Goal: Information Seeking & Learning: Find specific page/section

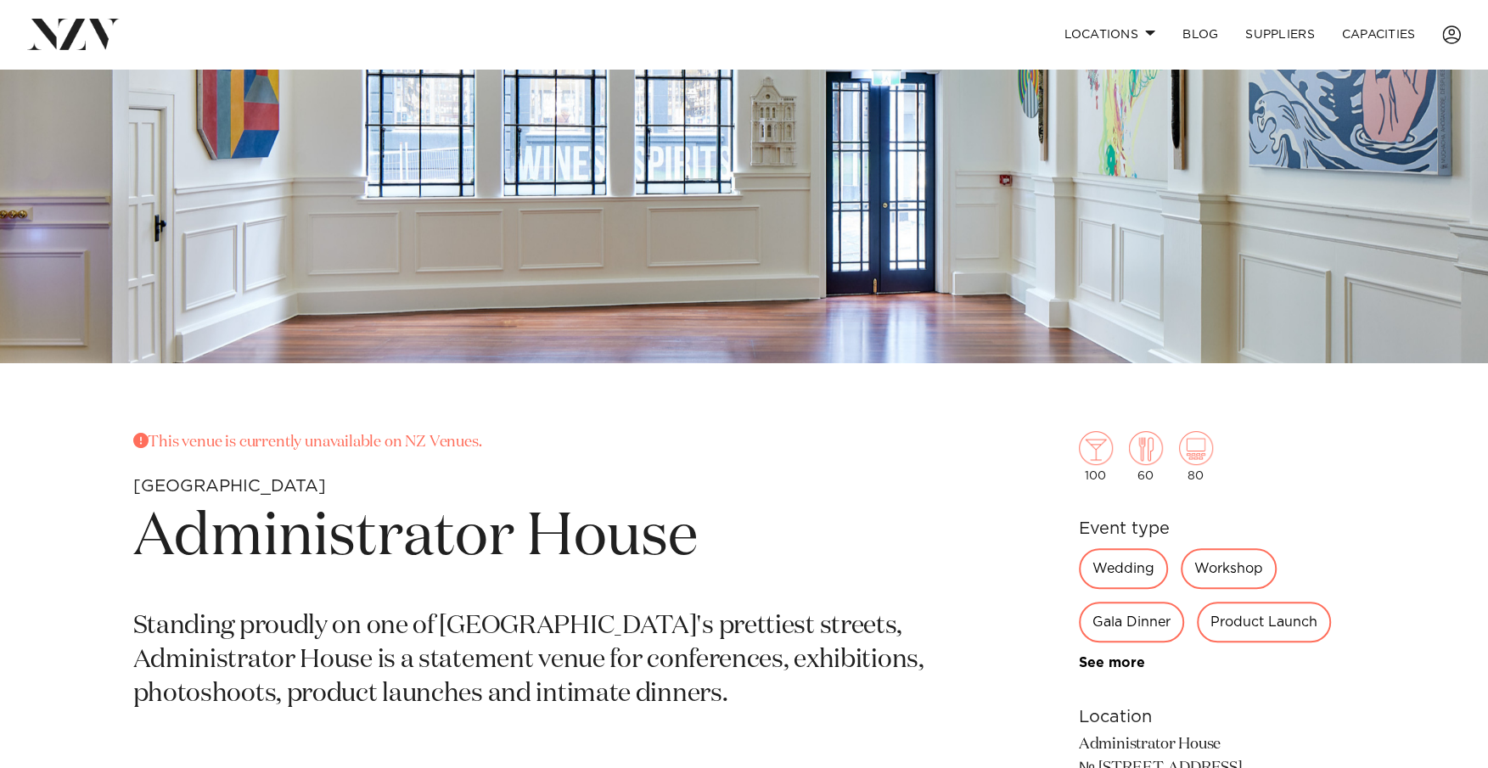
scroll to position [509, 0]
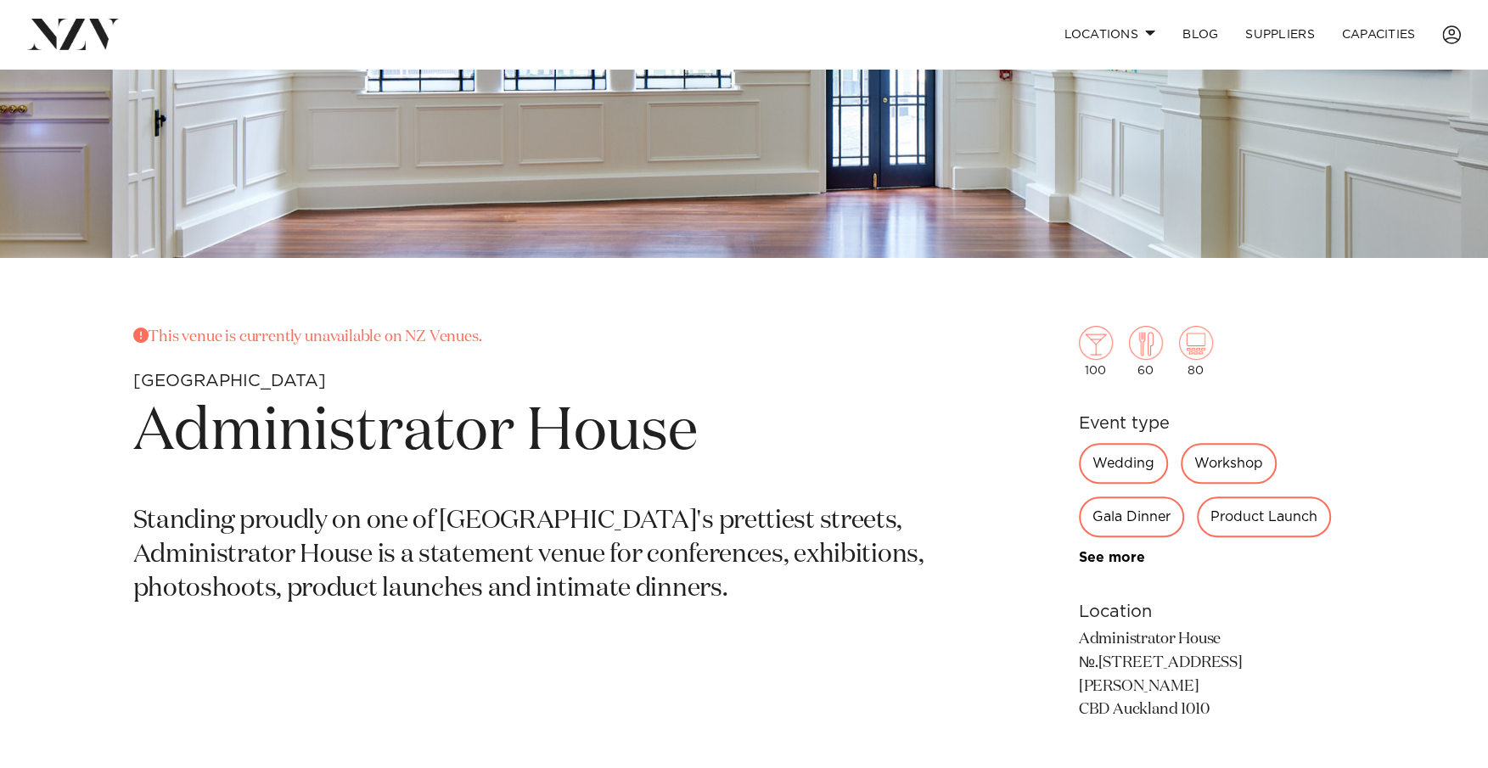
click at [1259, 524] on div "Product Launch" at bounding box center [1264, 517] width 134 height 41
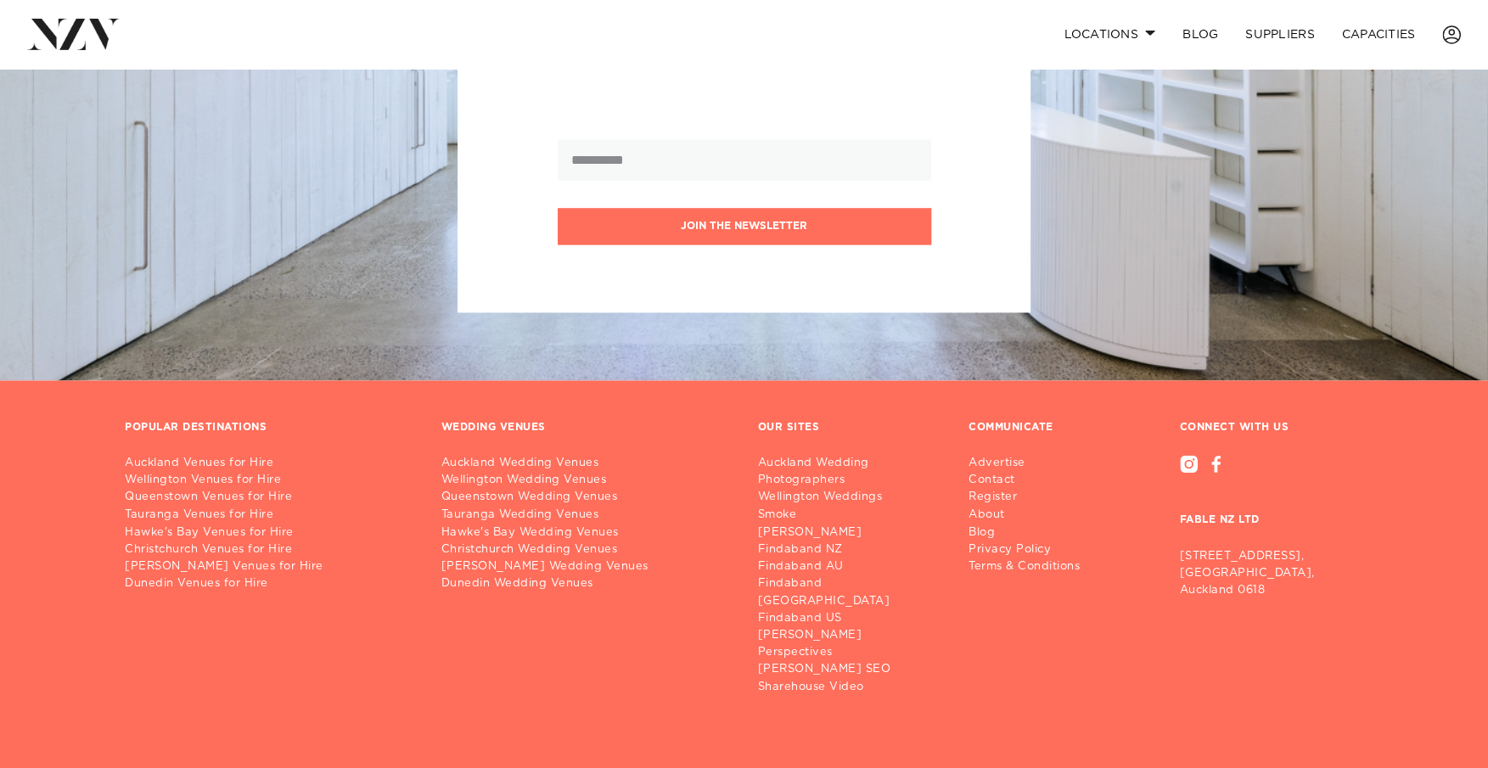
scroll to position [2075, 0]
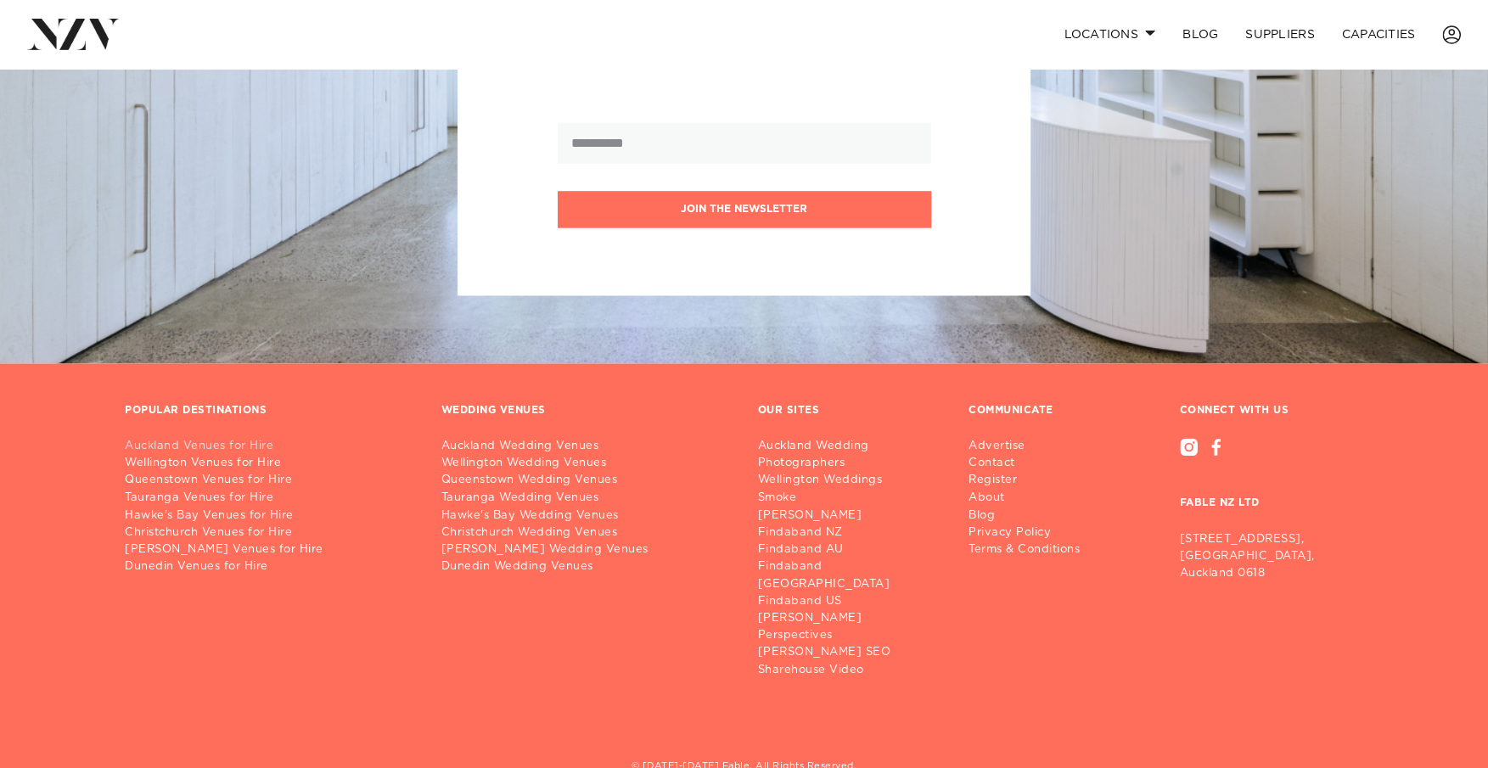
click at [163, 438] on link "Auckland Venues for Hire" at bounding box center [269, 446] width 289 height 17
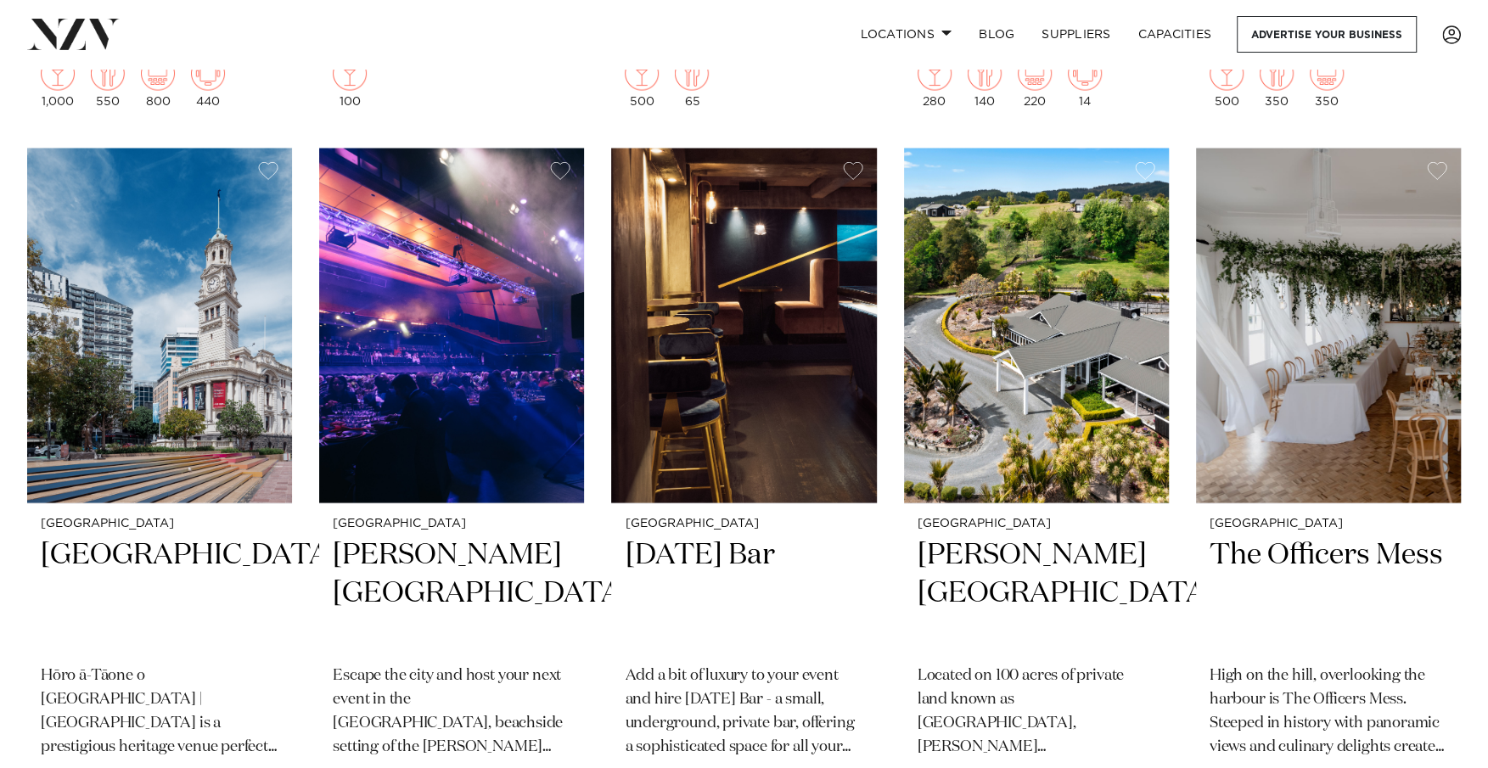
scroll to position [7894, 0]
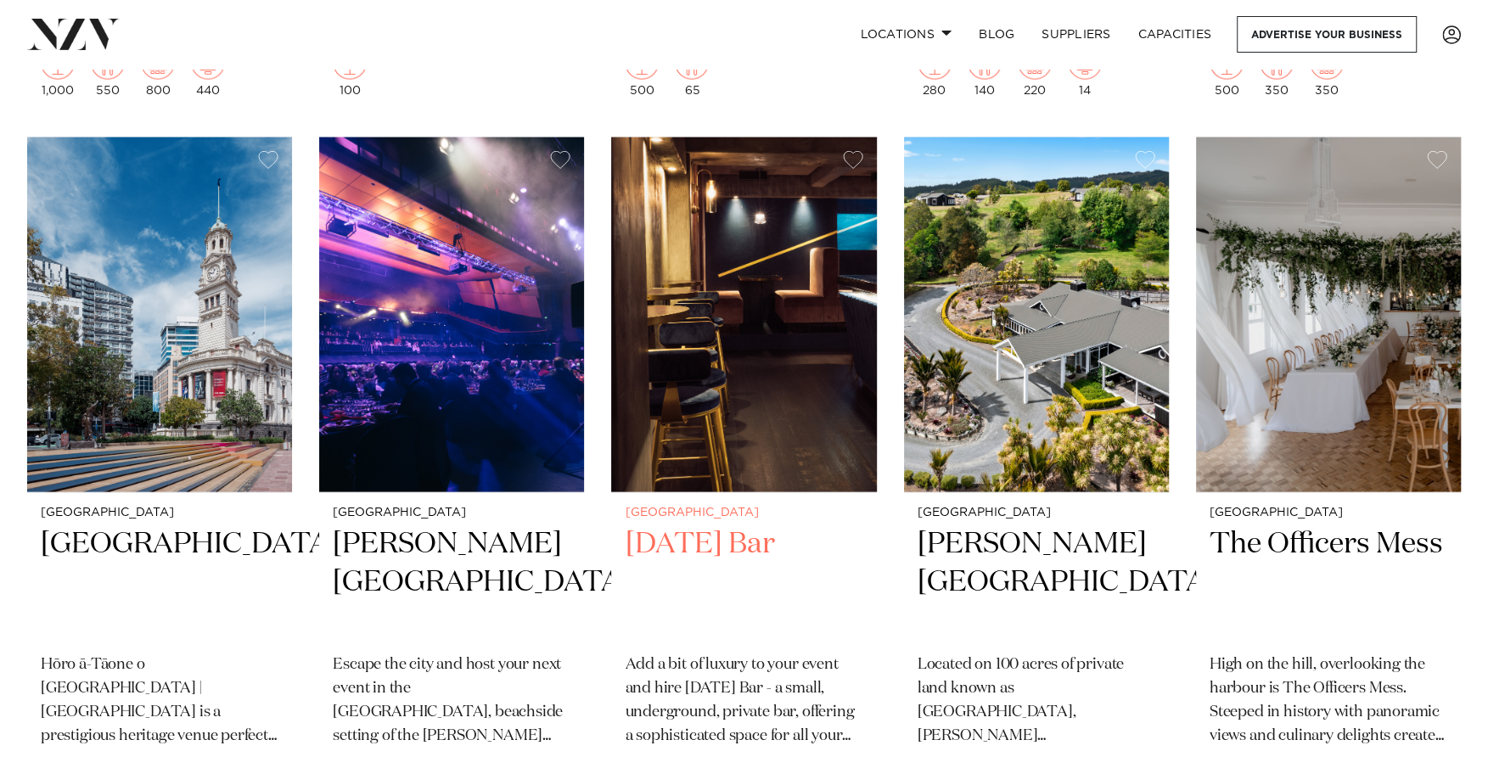
click at [761, 216] on img at bounding box center [743, 316] width 265 height 356
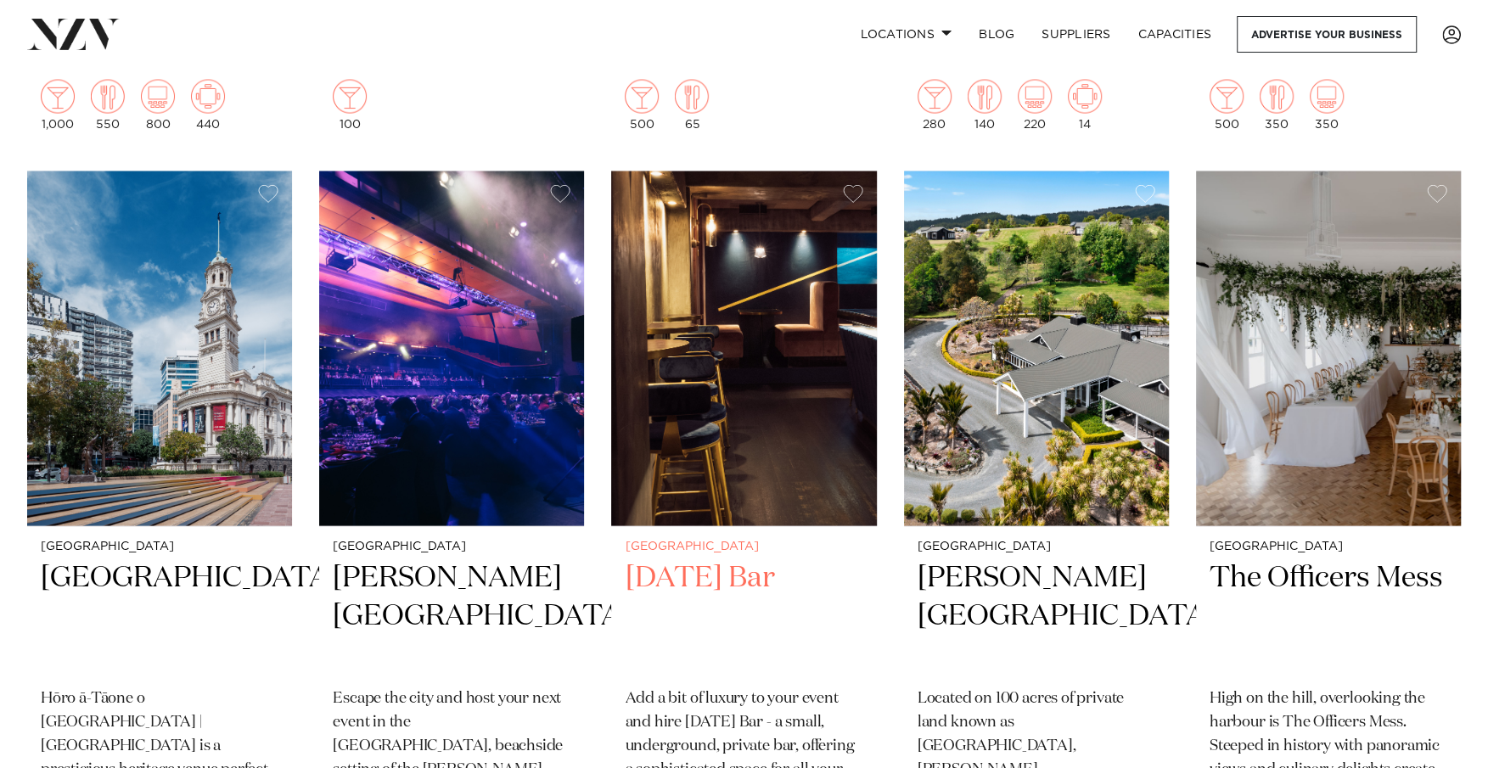
click at [700, 559] on h2 "Thursday Bar" at bounding box center [744, 616] width 238 height 115
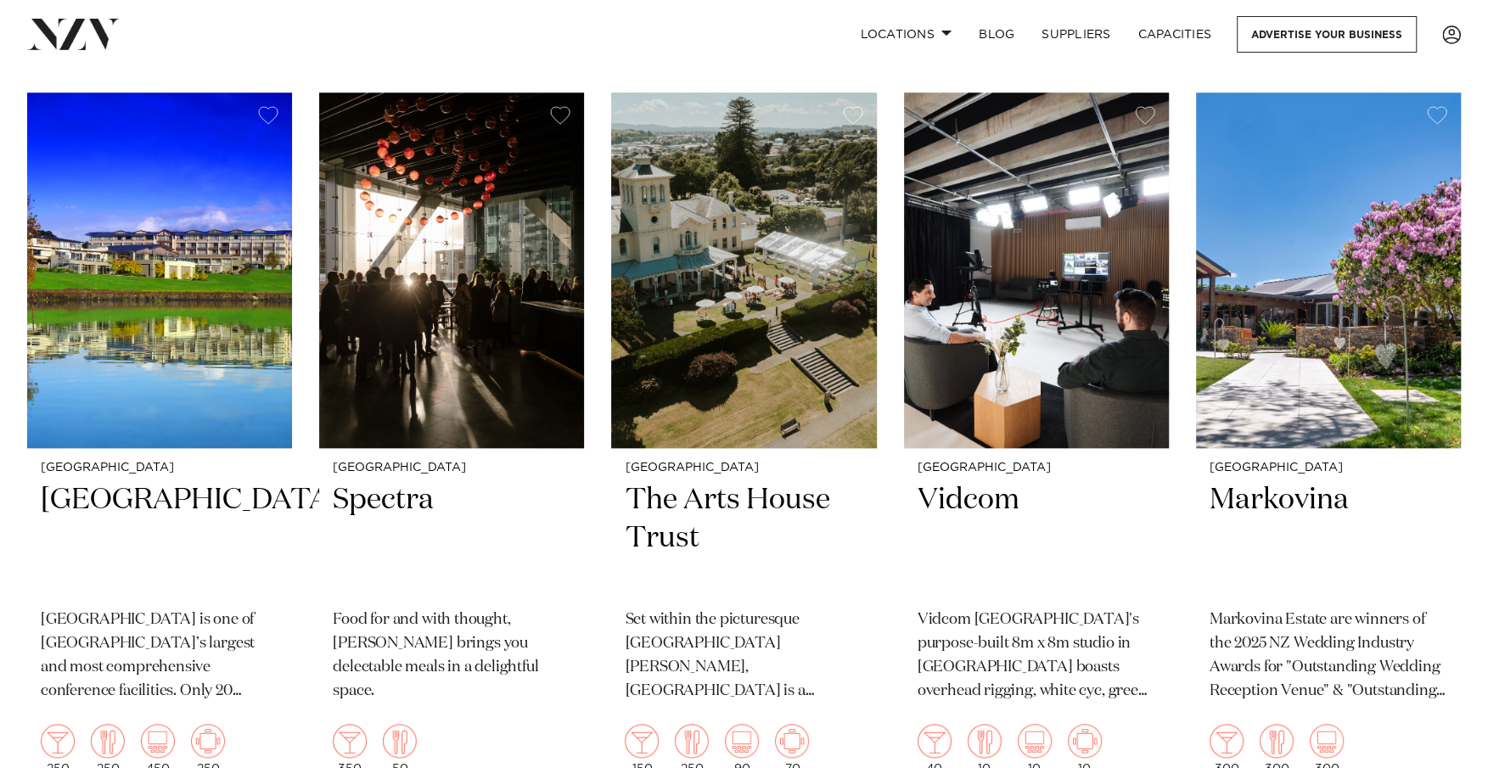
scroll to position [11562, 0]
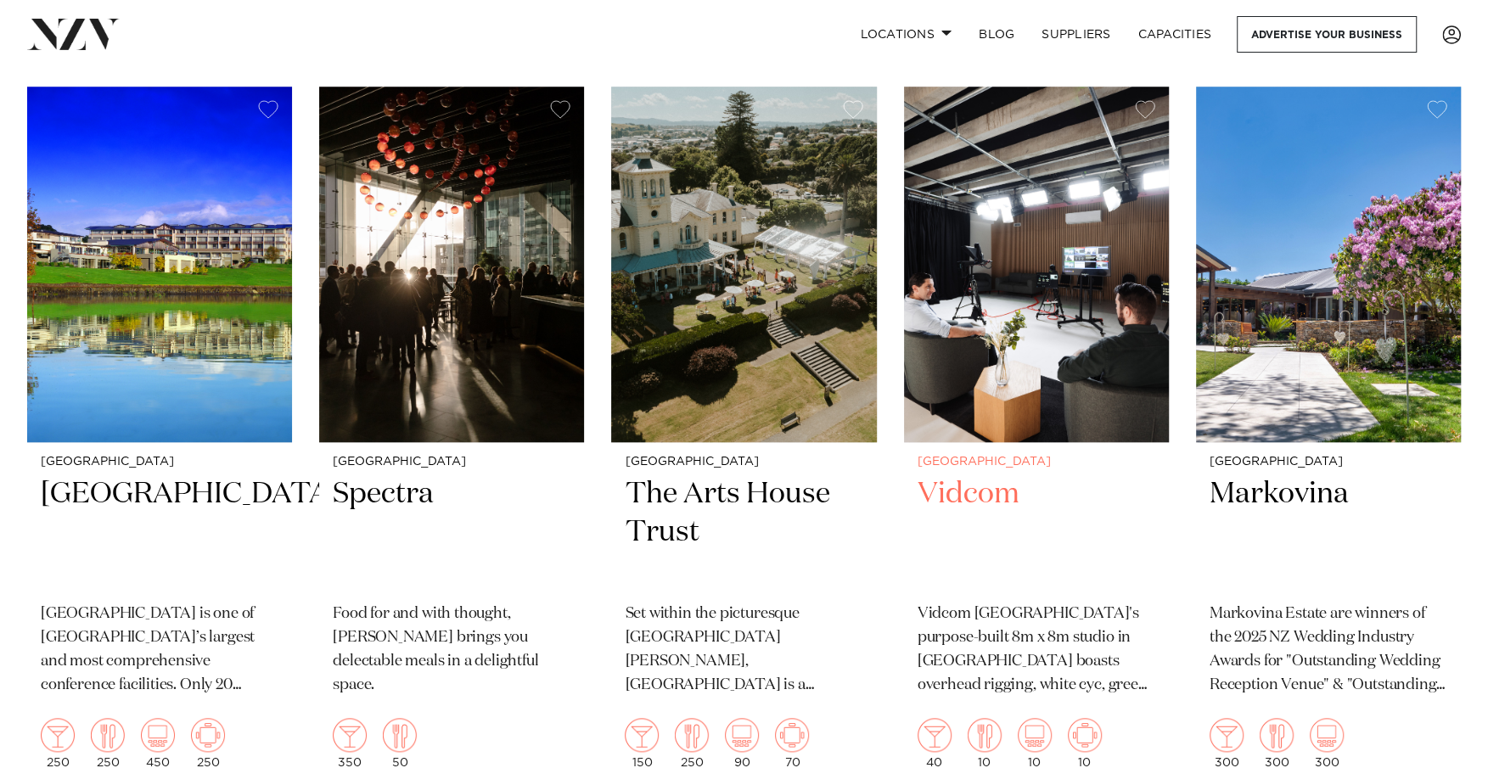
click at [987, 475] on h2 "Vidcom" at bounding box center [1037, 532] width 238 height 115
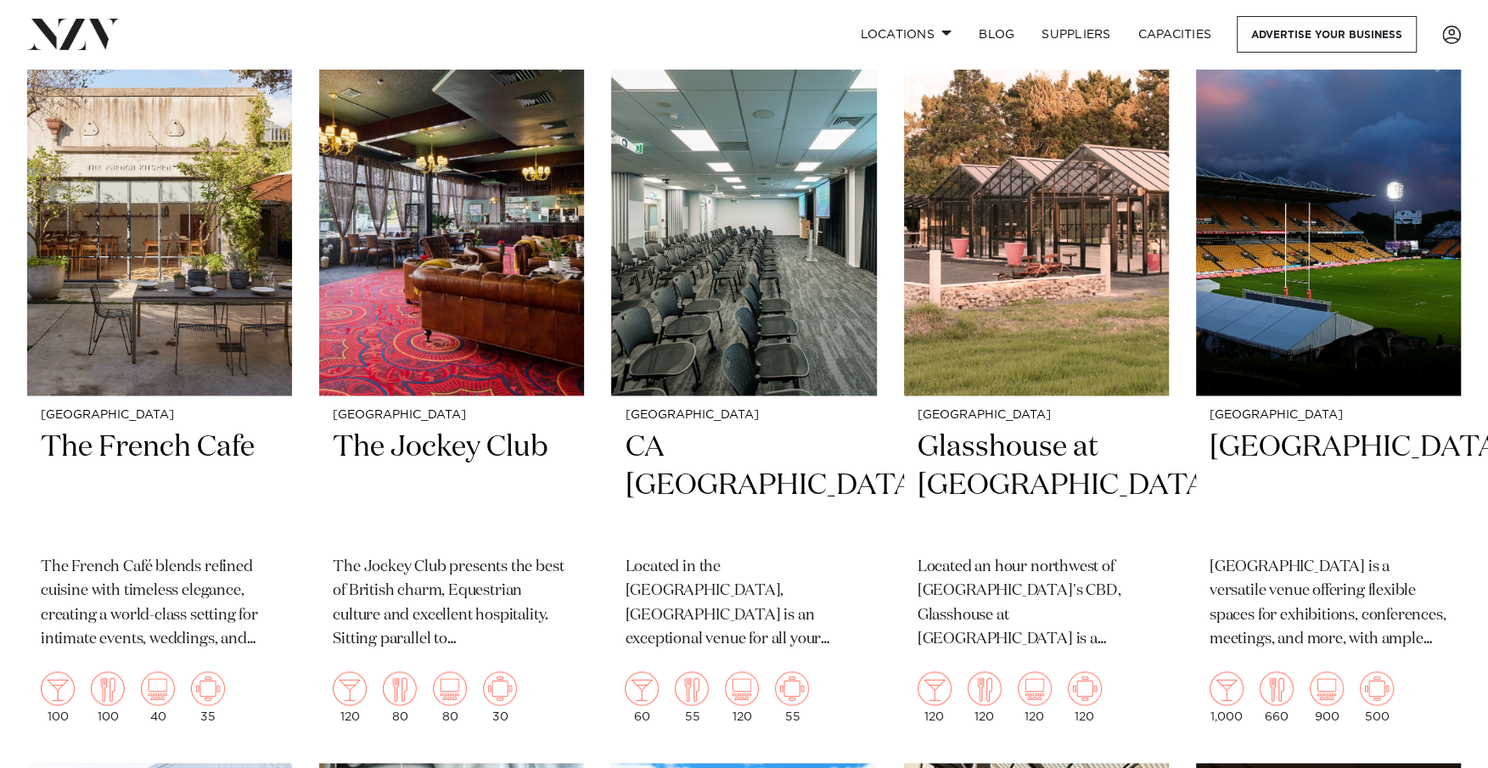
scroll to position [12359, 0]
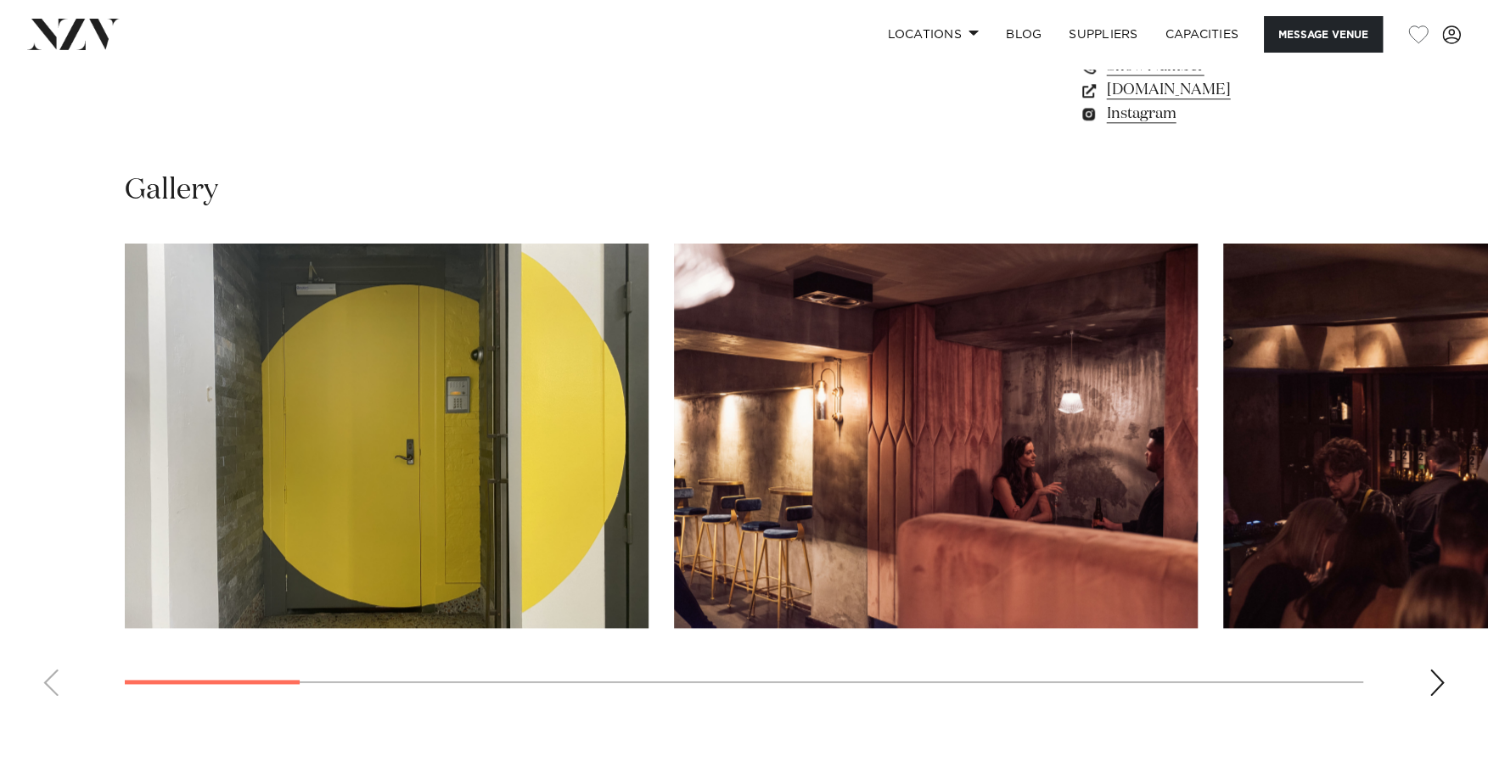
scroll to position [1588, 0]
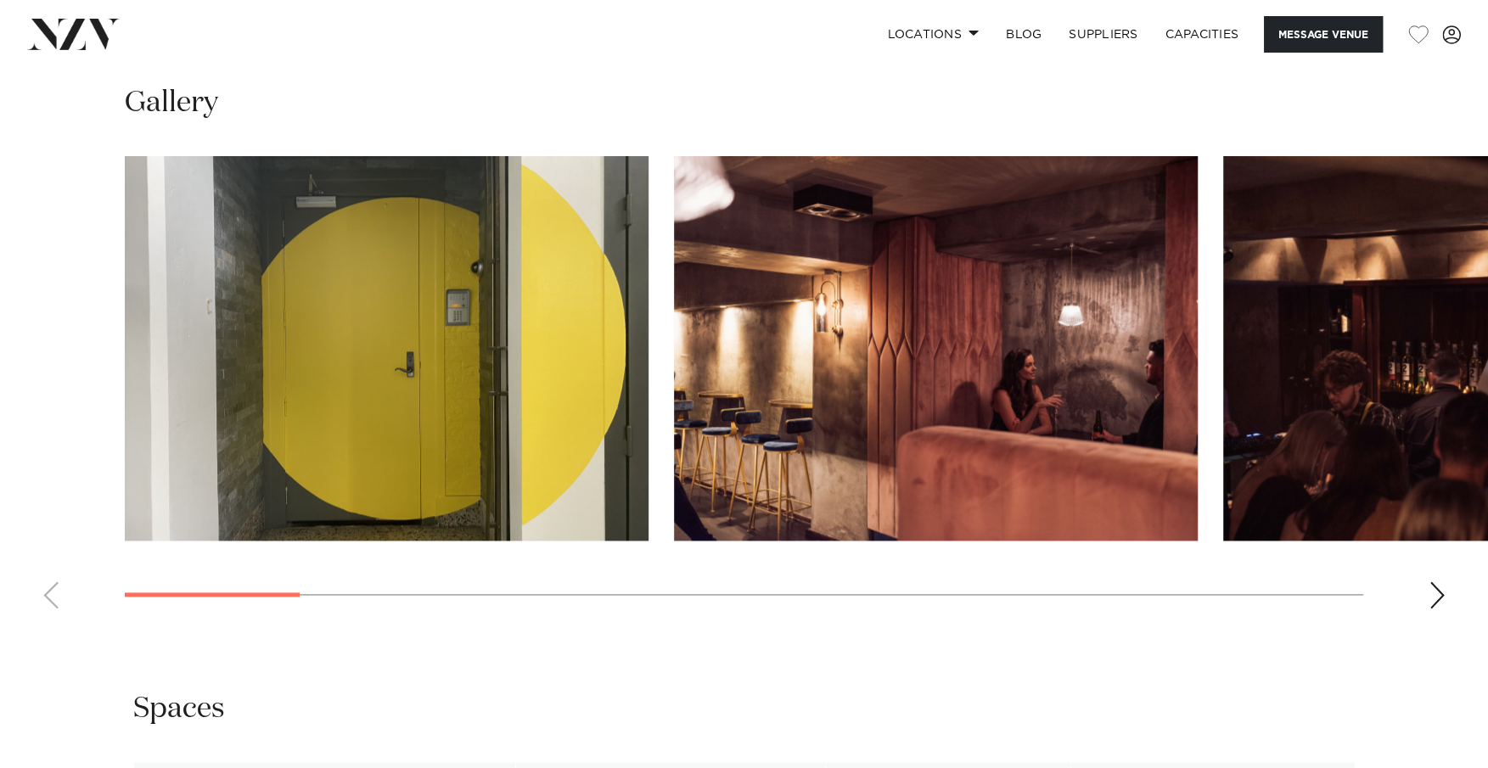
click at [1440, 582] on div "Next slide" at bounding box center [1437, 595] width 17 height 27
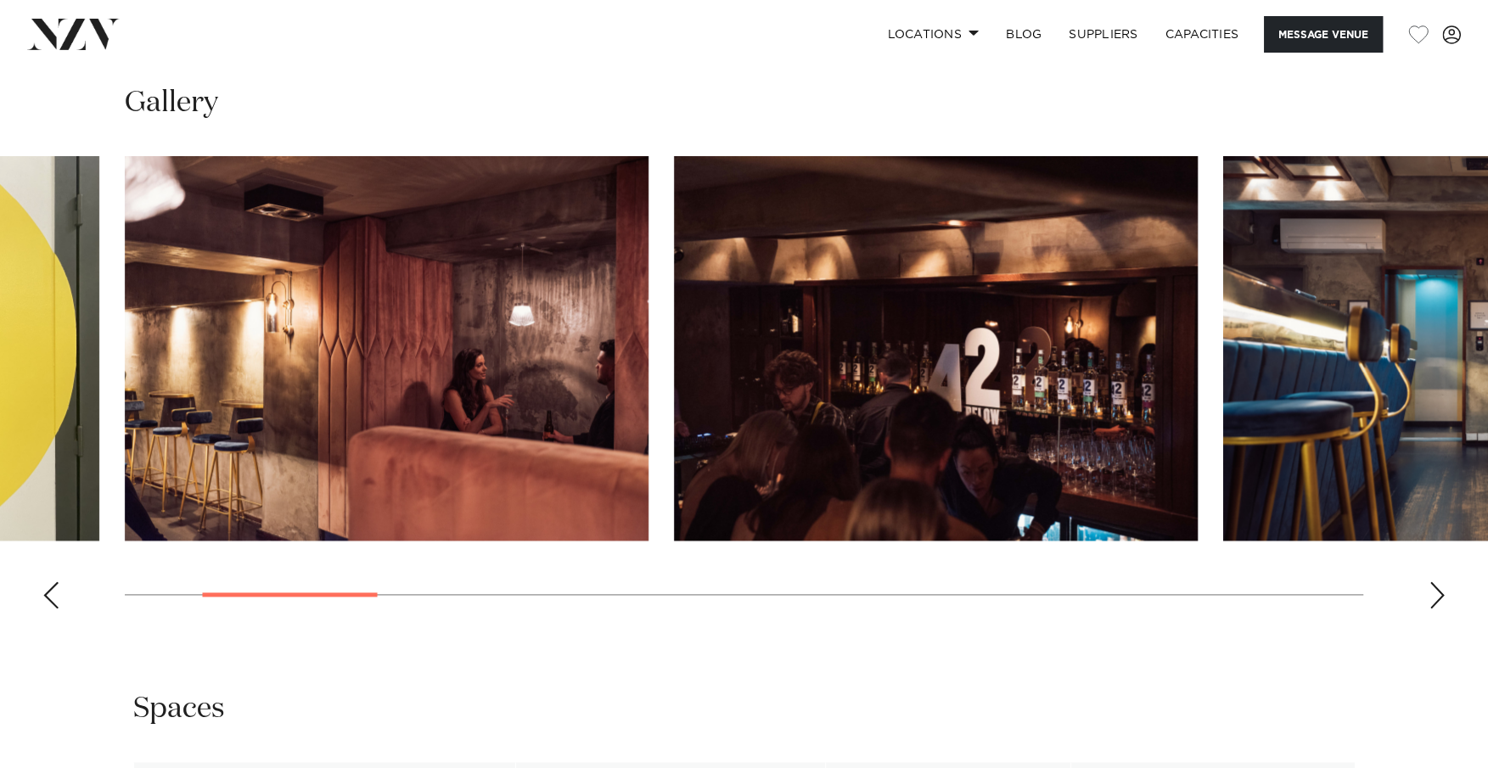
click at [1434, 582] on div "Next slide" at bounding box center [1437, 595] width 17 height 27
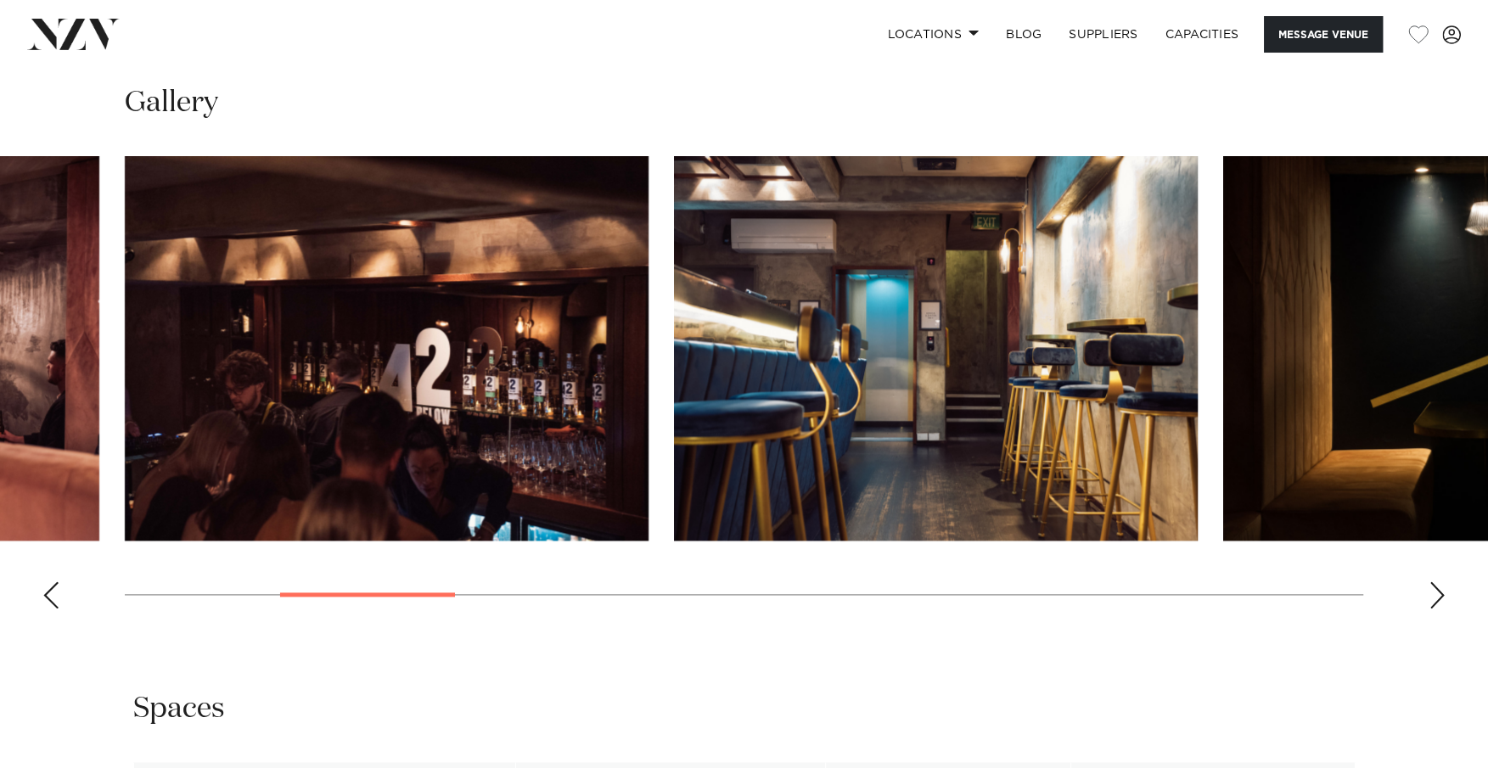
click at [1434, 582] on div "Next slide" at bounding box center [1437, 595] width 17 height 27
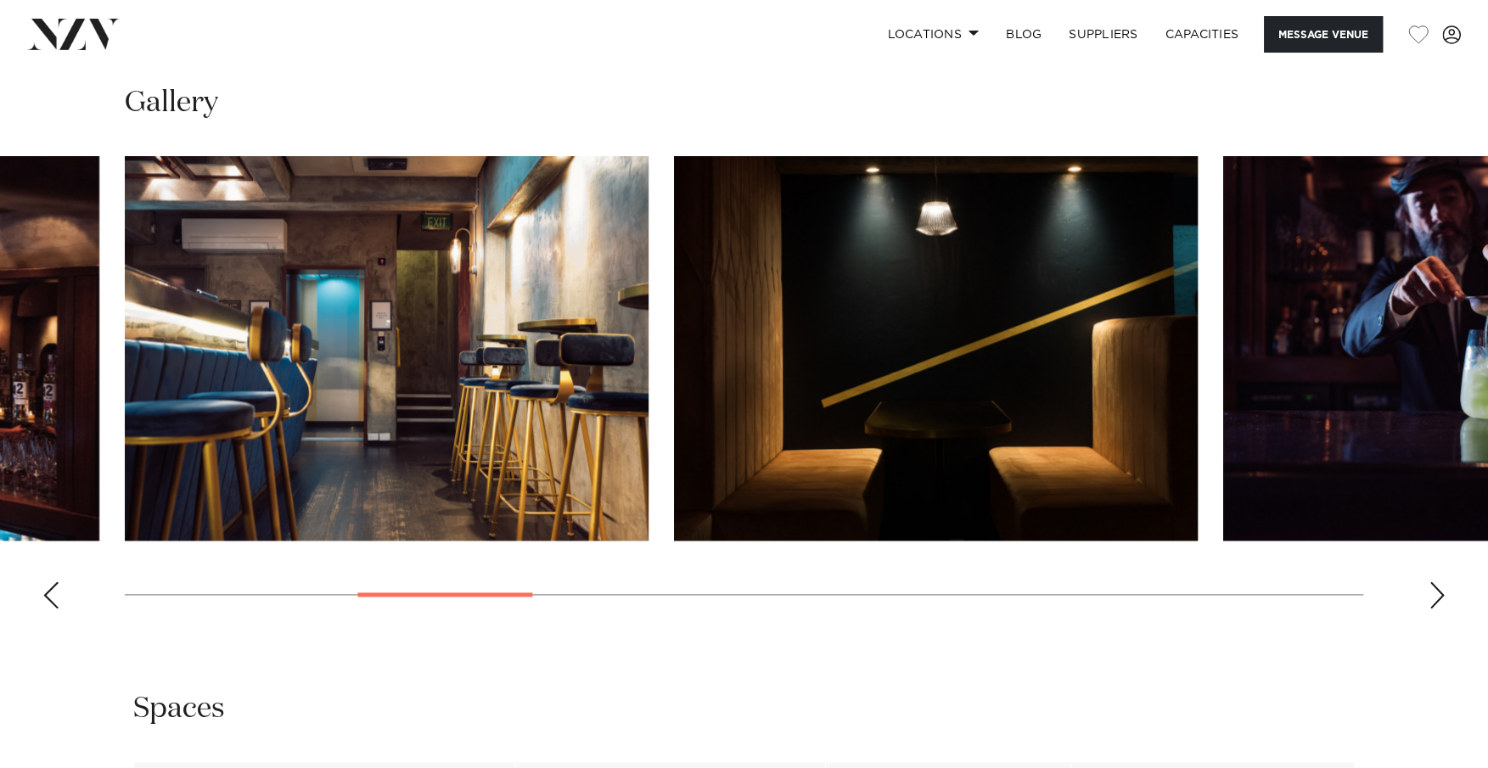
click at [1432, 582] on div "Next slide" at bounding box center [1437, 595] width 17 height 27
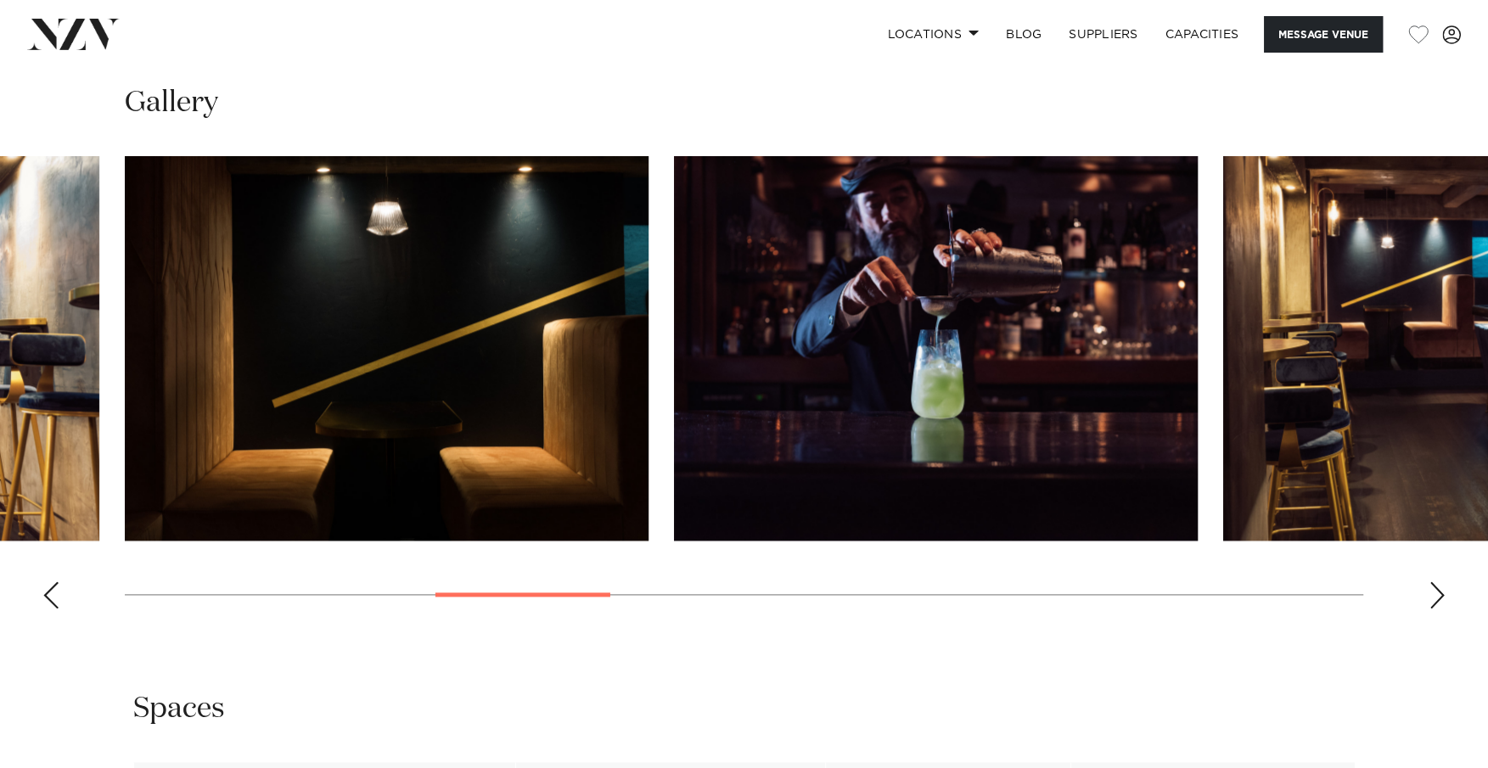
click at [1432, 582] on div "Next slide" at bounding box center [1437, 595] width 17 height 27
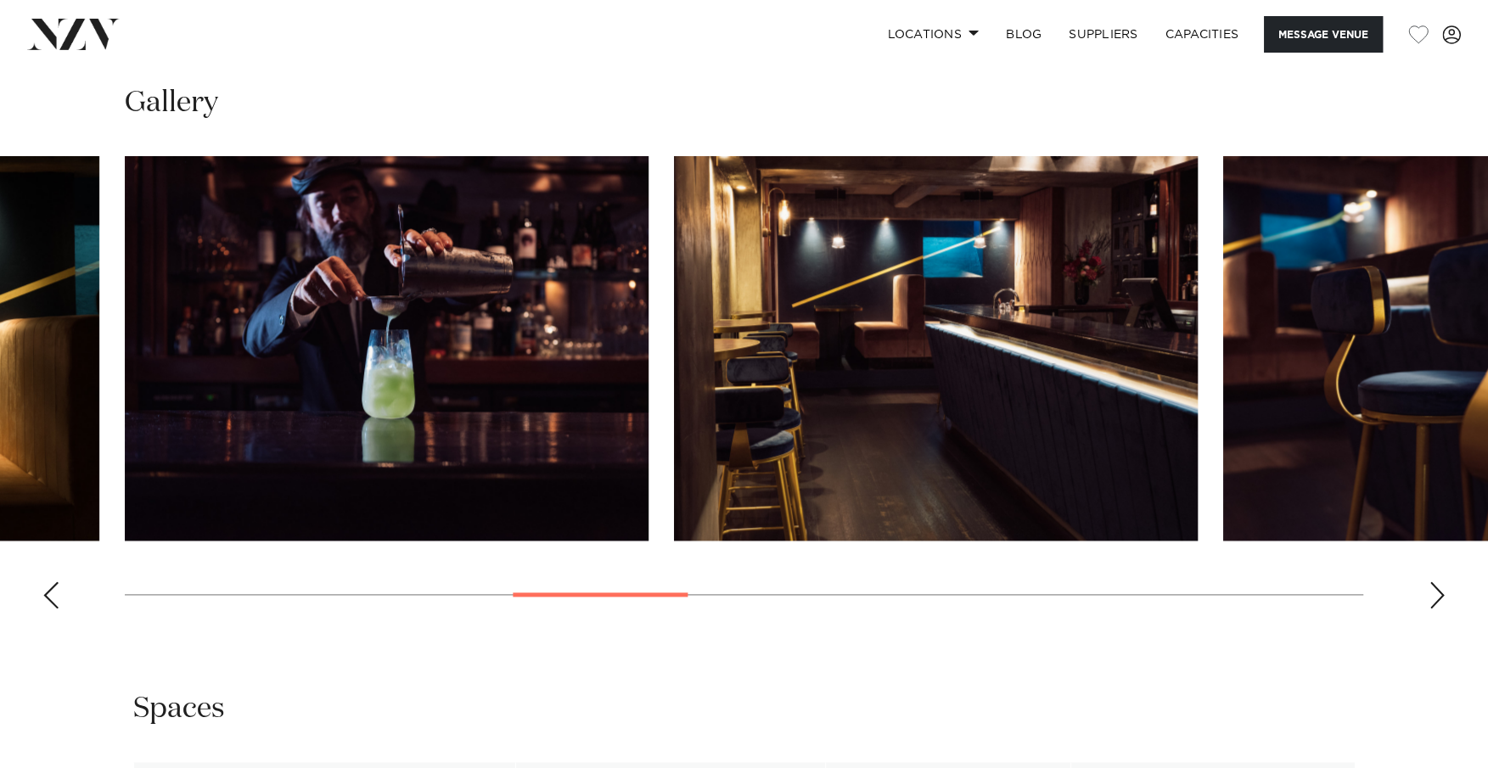
click at [1432, 582] on div "Next slide" at bounding box center [1437, 595] width 17 height 27
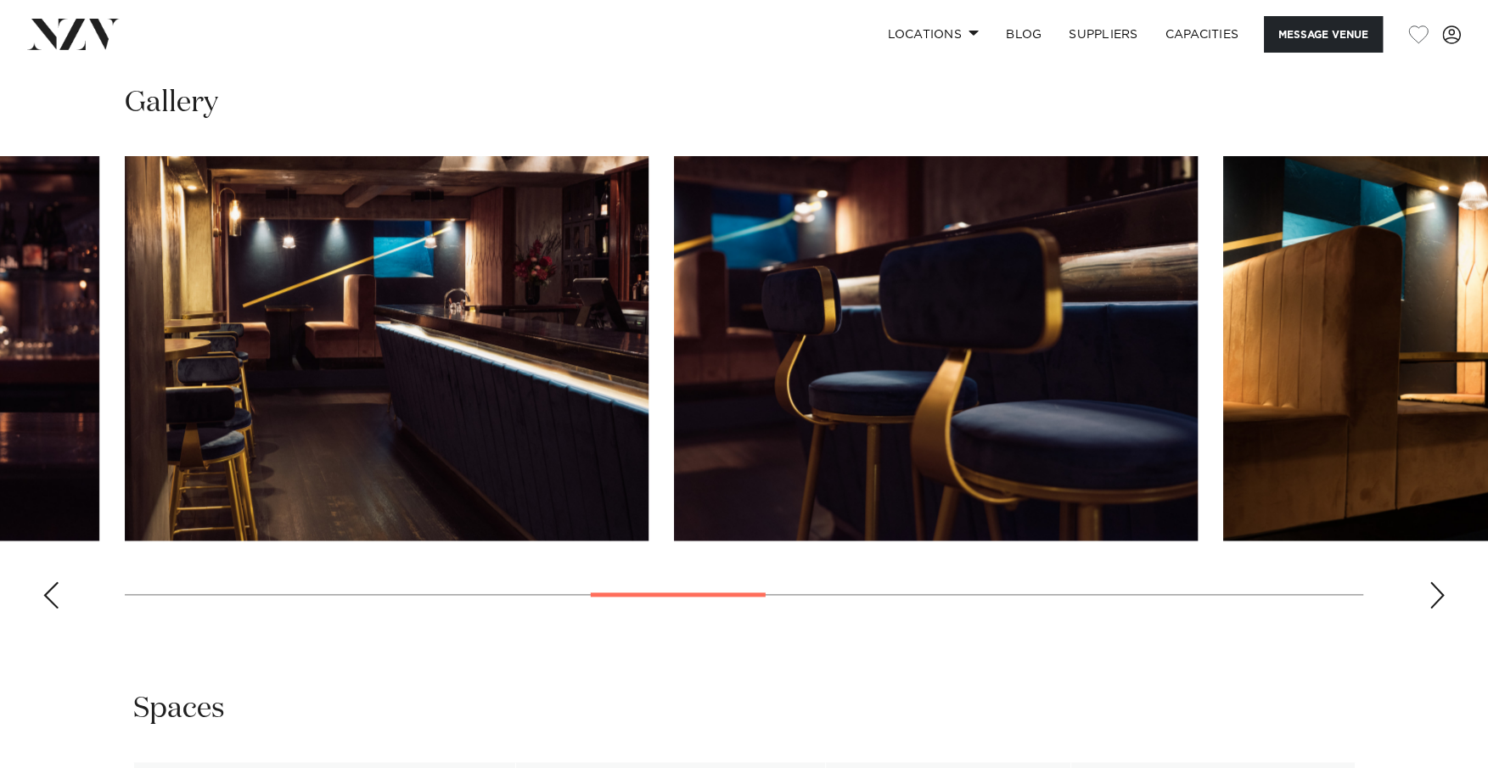
click at [1432, 582] on div "Next slide" at bounding box center [1437, 595] width 17 height 27
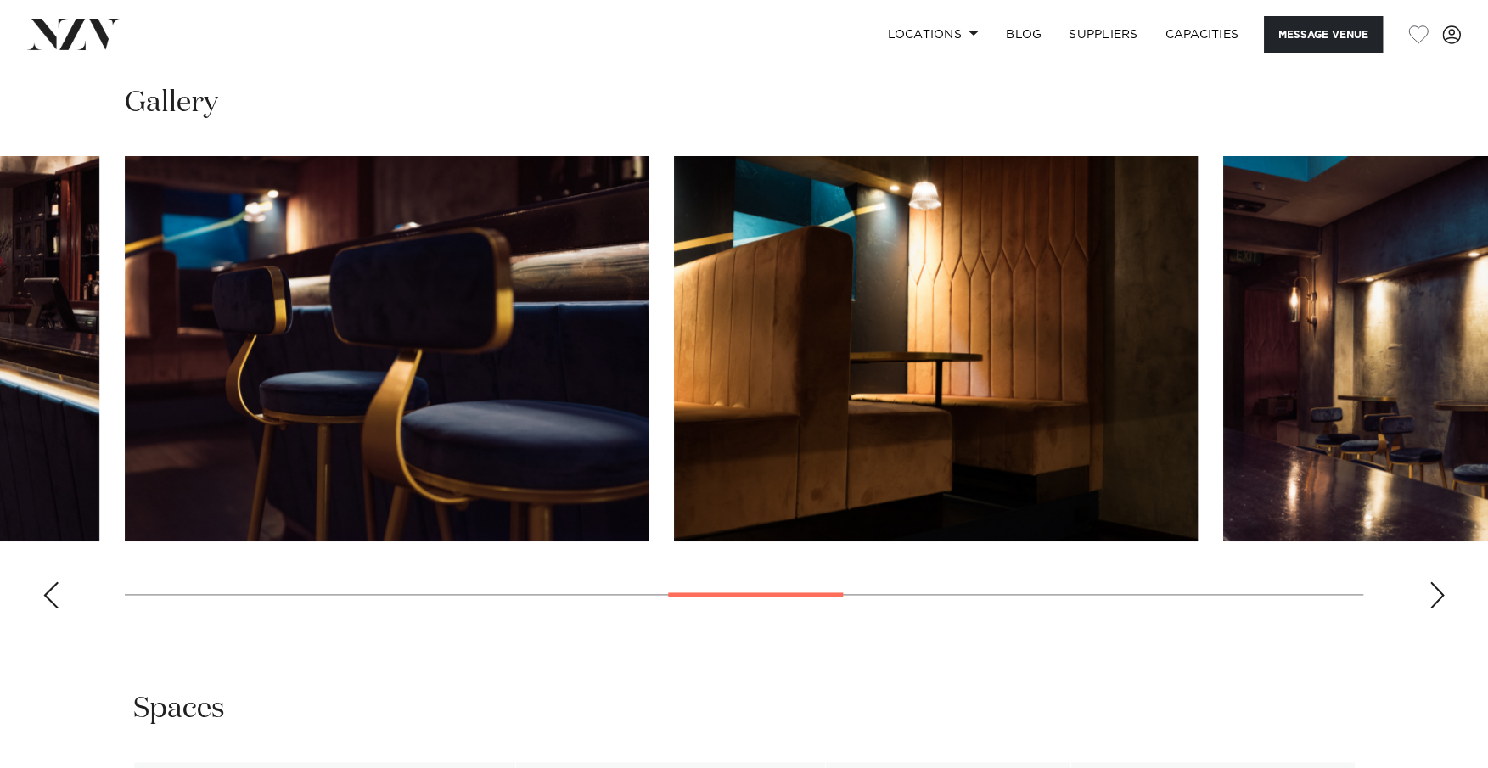
click at [1432, 582] on div "Next slide" at bounding box center [1437, 595] width 17 height 27
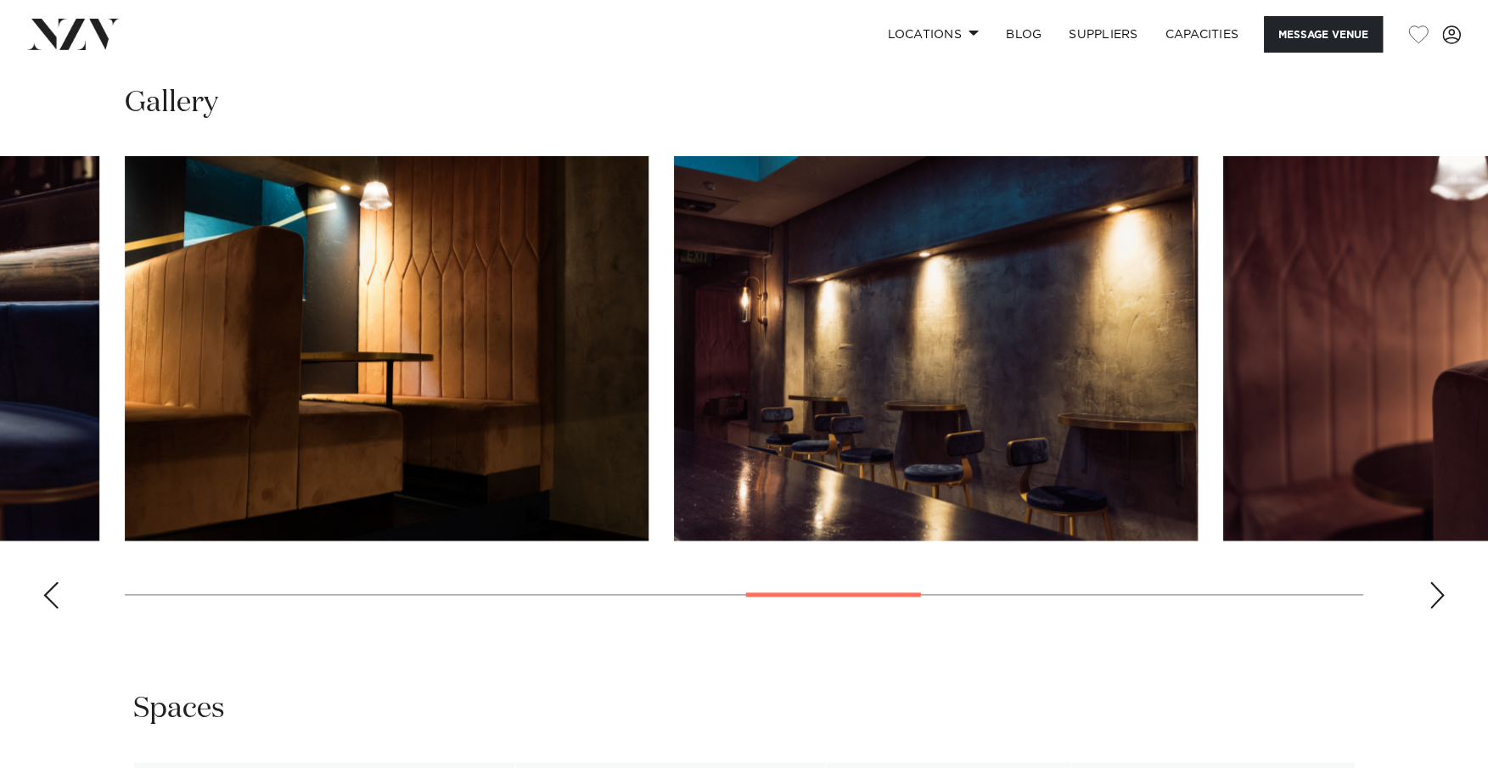
click at [1432, 582] on div "Next slide" at bounding box center [1437, 595] width 17 height 27
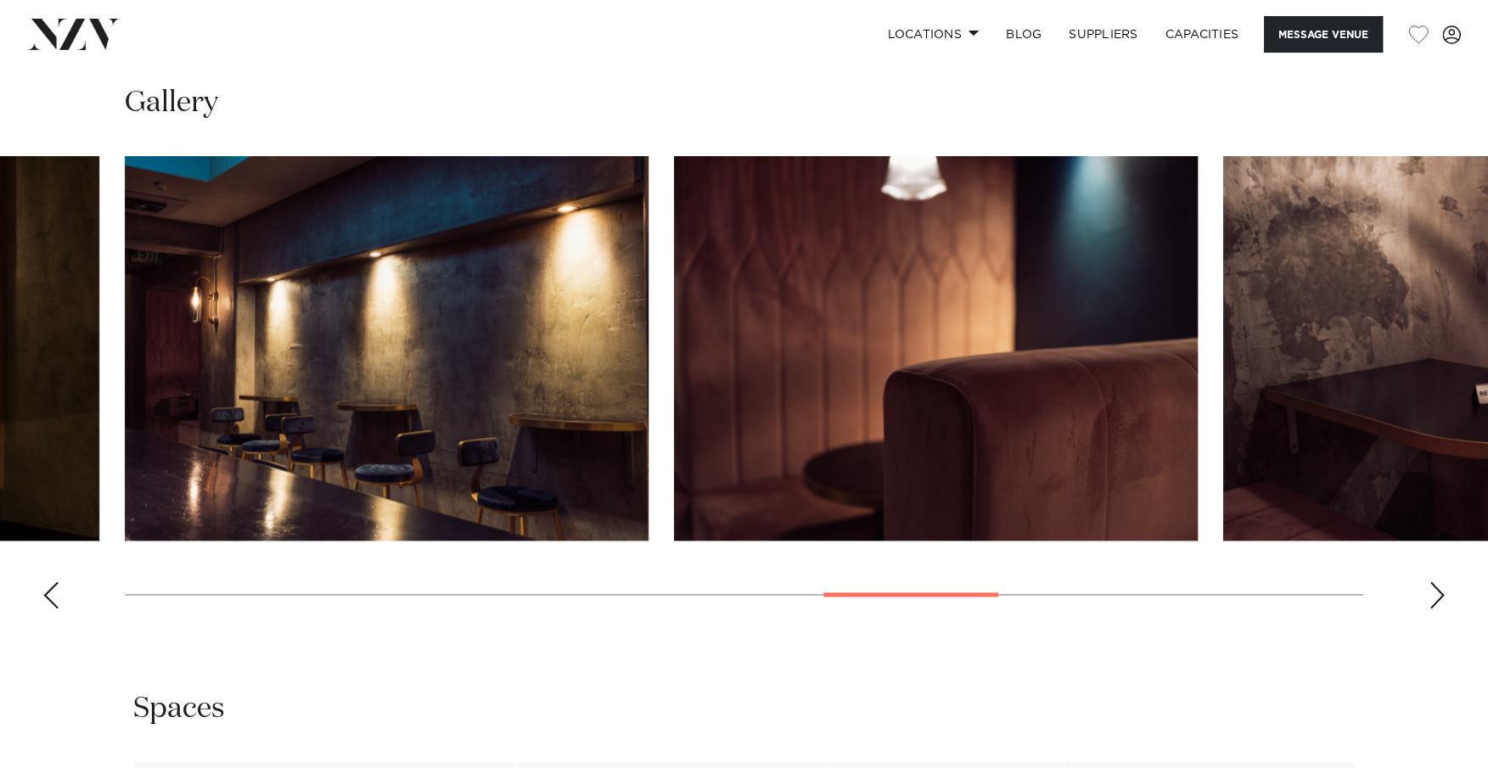
click at [1432, 582] on div "Next slide" at bounding box center [1437, 595] width 17 height 27
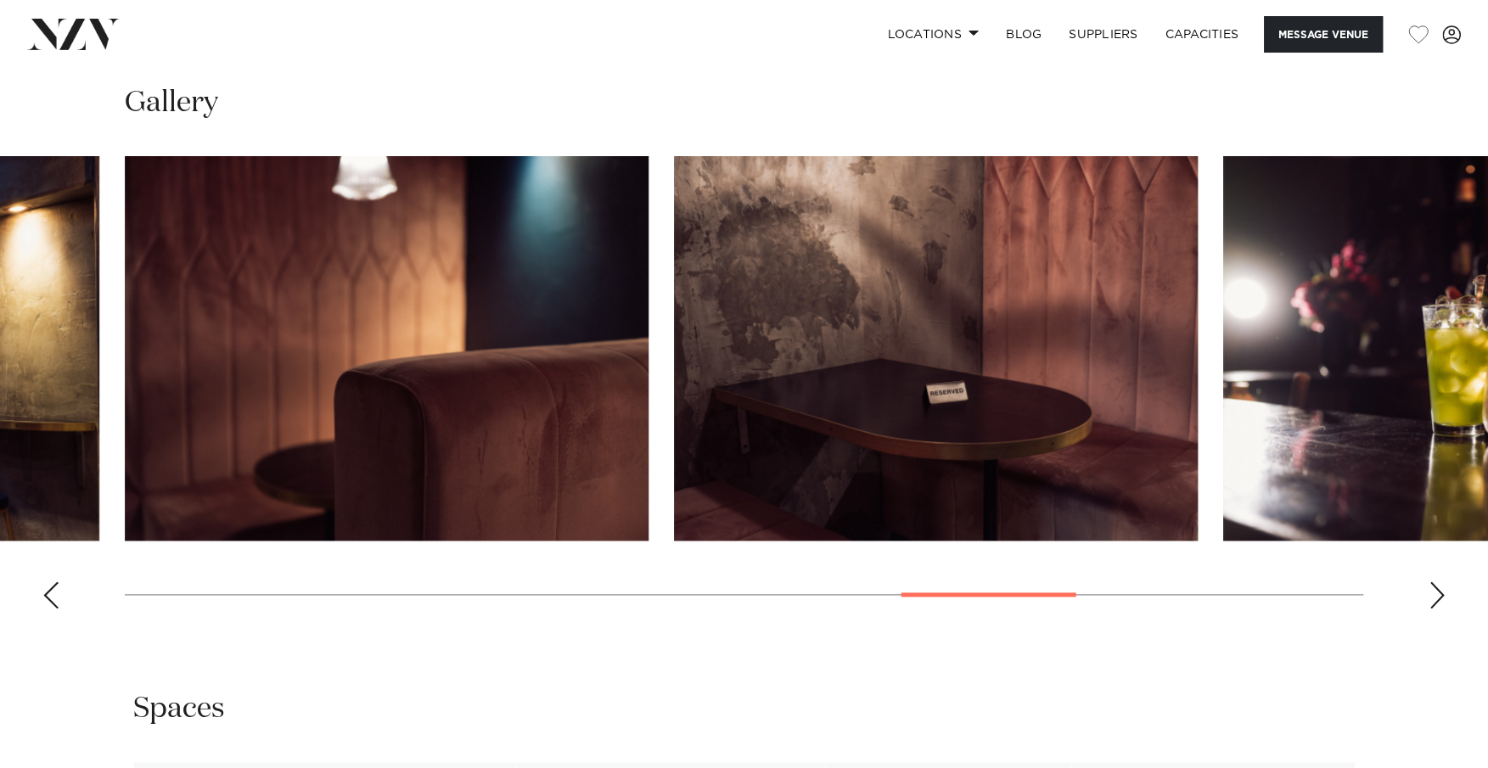
click at [1432, 582] on div "Next slide" at bounding box center [1437, 595] width 17 height 27
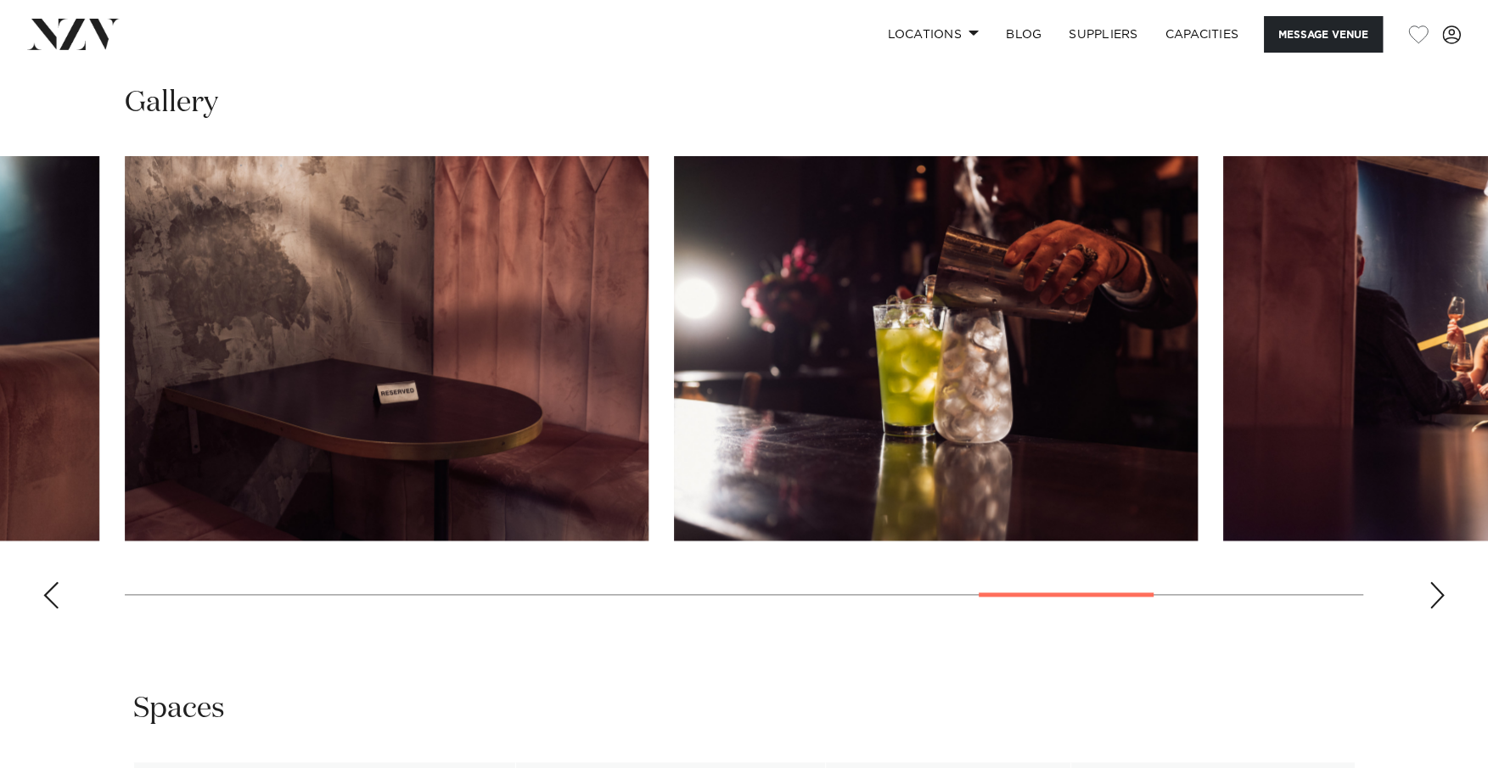
click at [1432, 582] on div "Next slide" at bounding box center [1437, 595] width 17 height 27
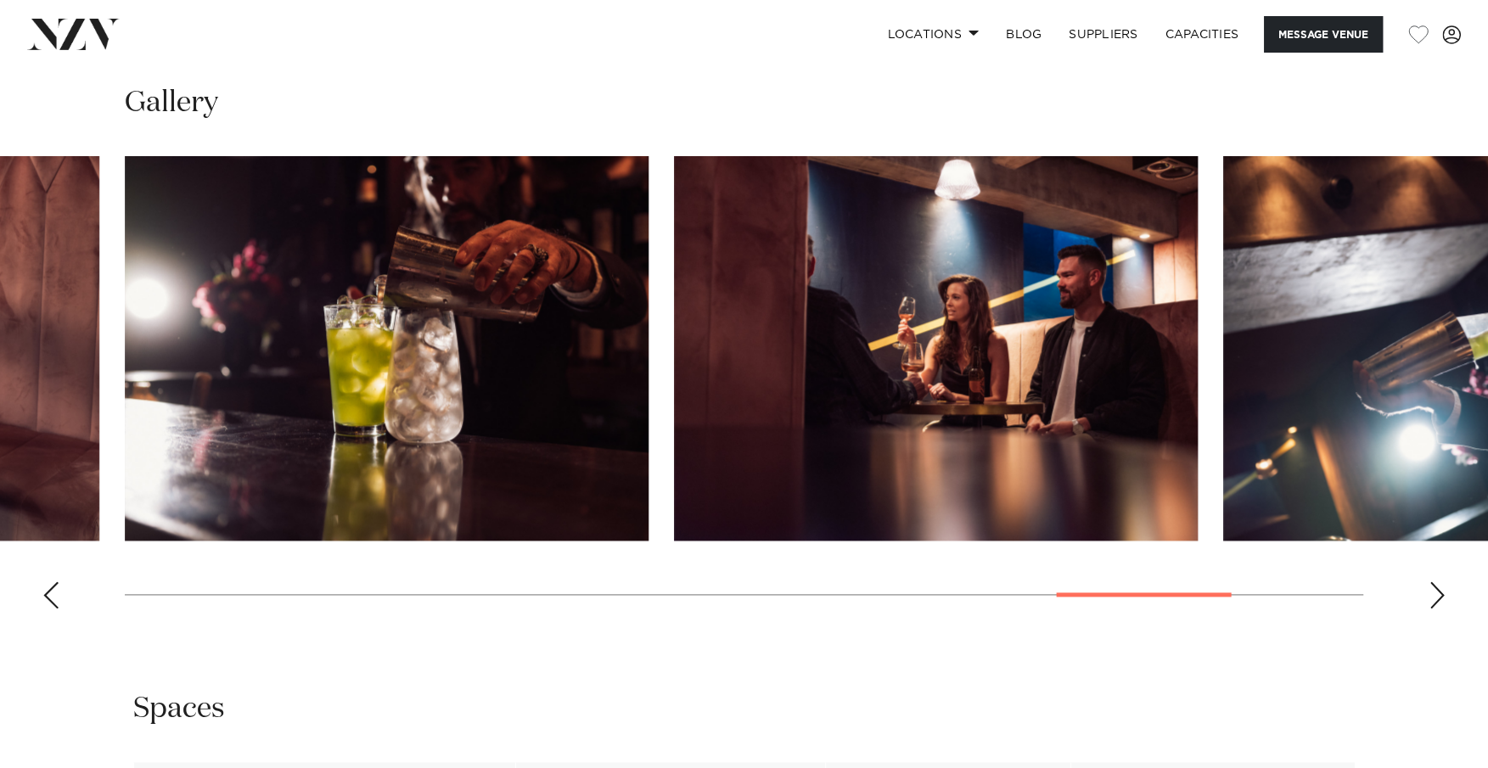
click at [1432, 582] on div "Next slide" at bounding box center [1437, 595] width 17 height 27
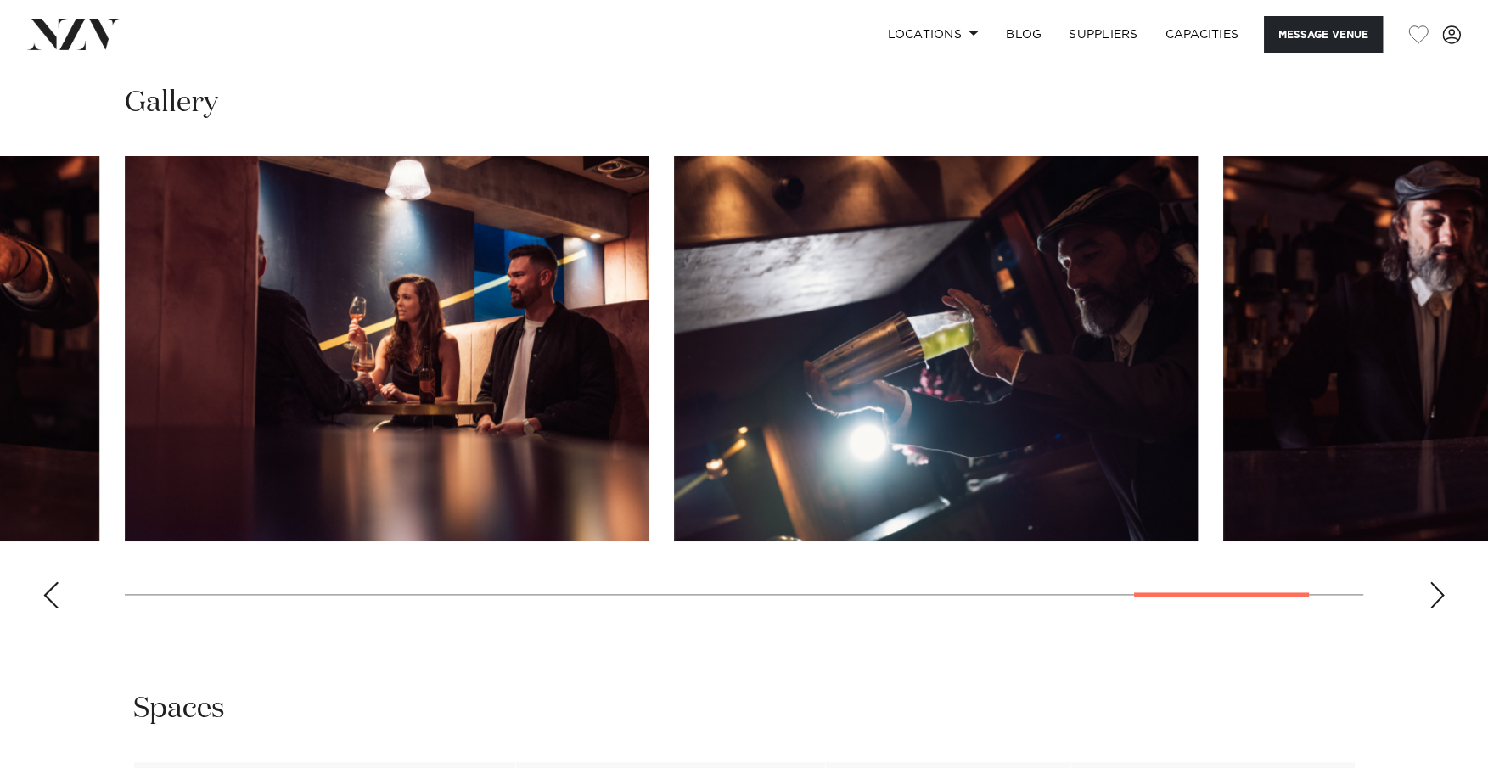
click at [1432, 582] on div "Next slide" at bounding box center [1437, 595] width 17 height 27
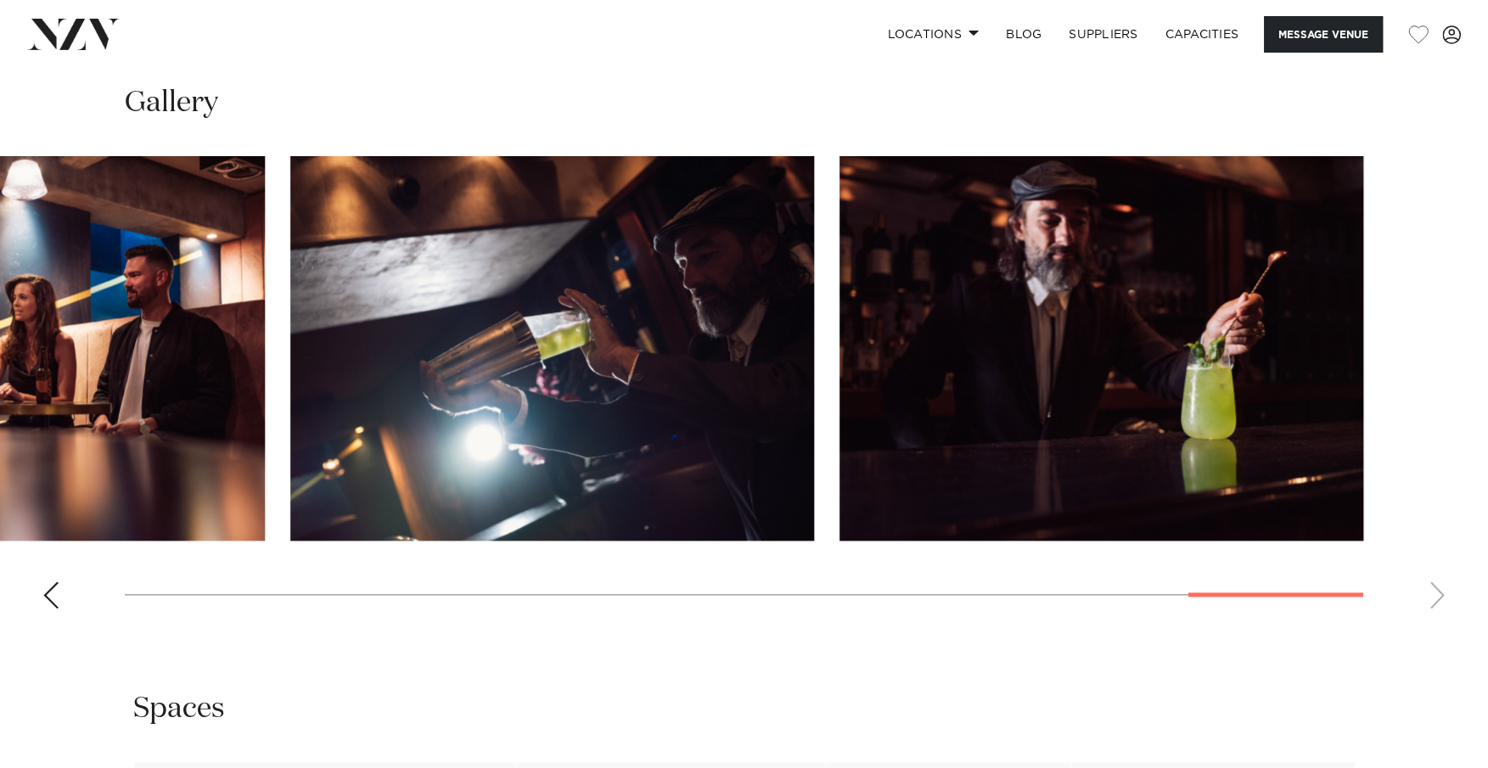
click at [1432, 572] on swiper-container at bounding box center [744, 389] width 1488 height 466
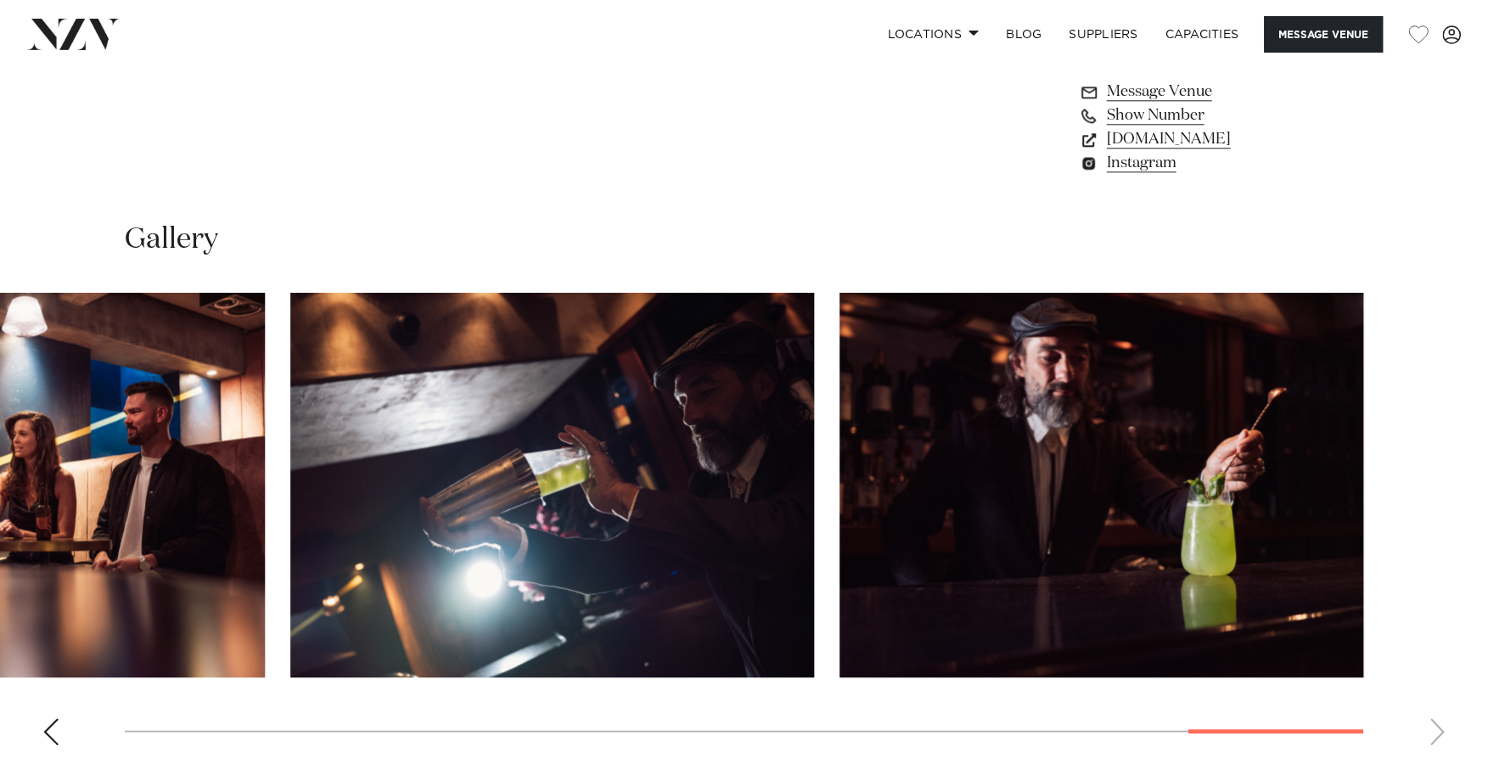
scroll to position [1164, 0]
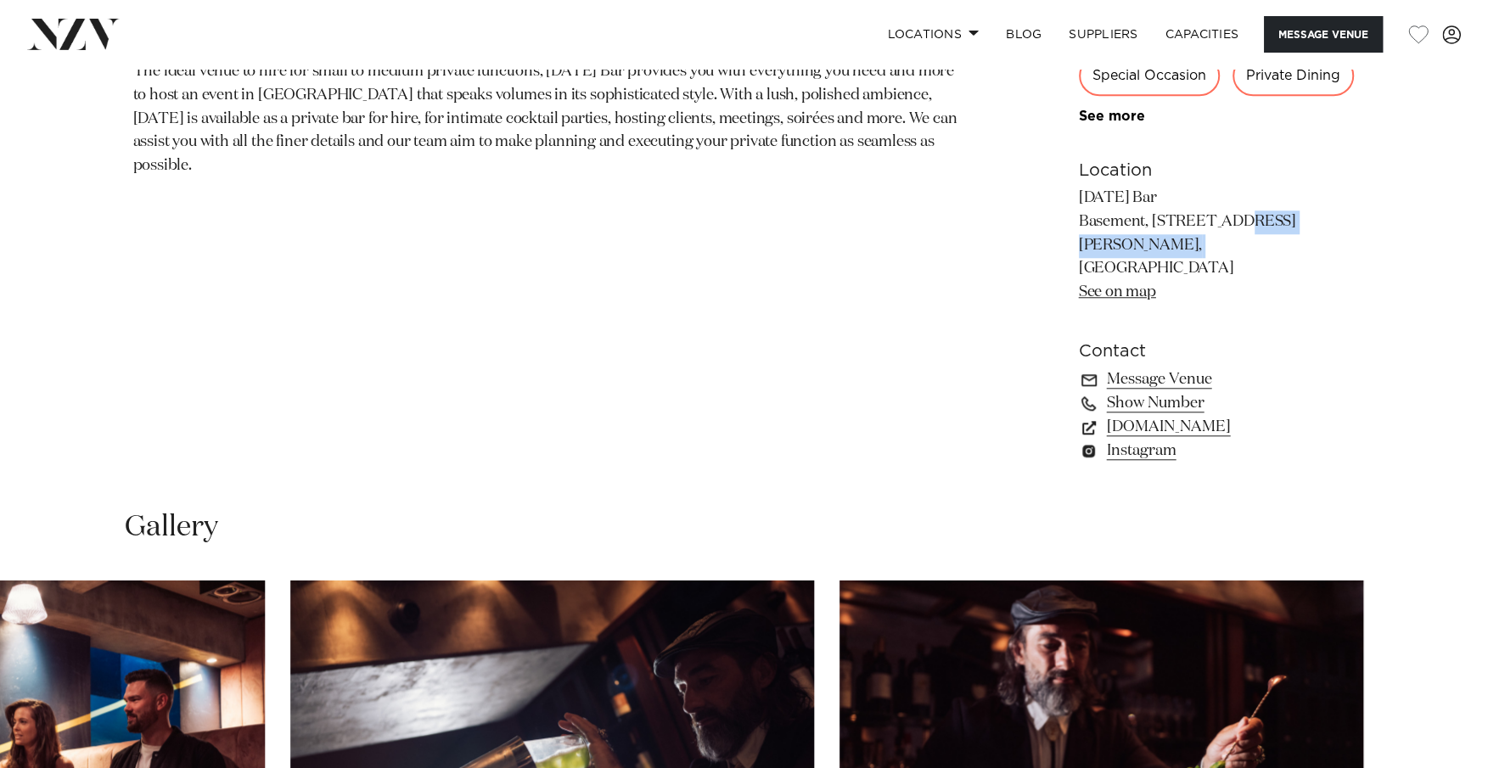
drag, startPoint x: 1065, startPoint y: 220, endPoint x: 1175, endPoint y: 212, distance: 110.6
click at [1171, 211] on div "Auckland Thursday Bar Add a bit of luxury to your event and hire Thursday Bar -…" at bounding box center [744, 77] width 1445 height 812
click at [967, 303] on div "Auckland Thursday Bar Add a bit of luxury to your event and hire Thursday Bar -…" at bounding box center [744, 77] width 1445 height 812
drag, startPoint x: 1069, startPoint y: 217, endPoint x: 1198, endPoint y: 223, distance: 129.2
click at [1198, 223] on div "Auckland Thursday Bar Add a bit of luxury to your event and hire Thursday Bar -…" at bounding box center [744, 77] width 1445 height 812
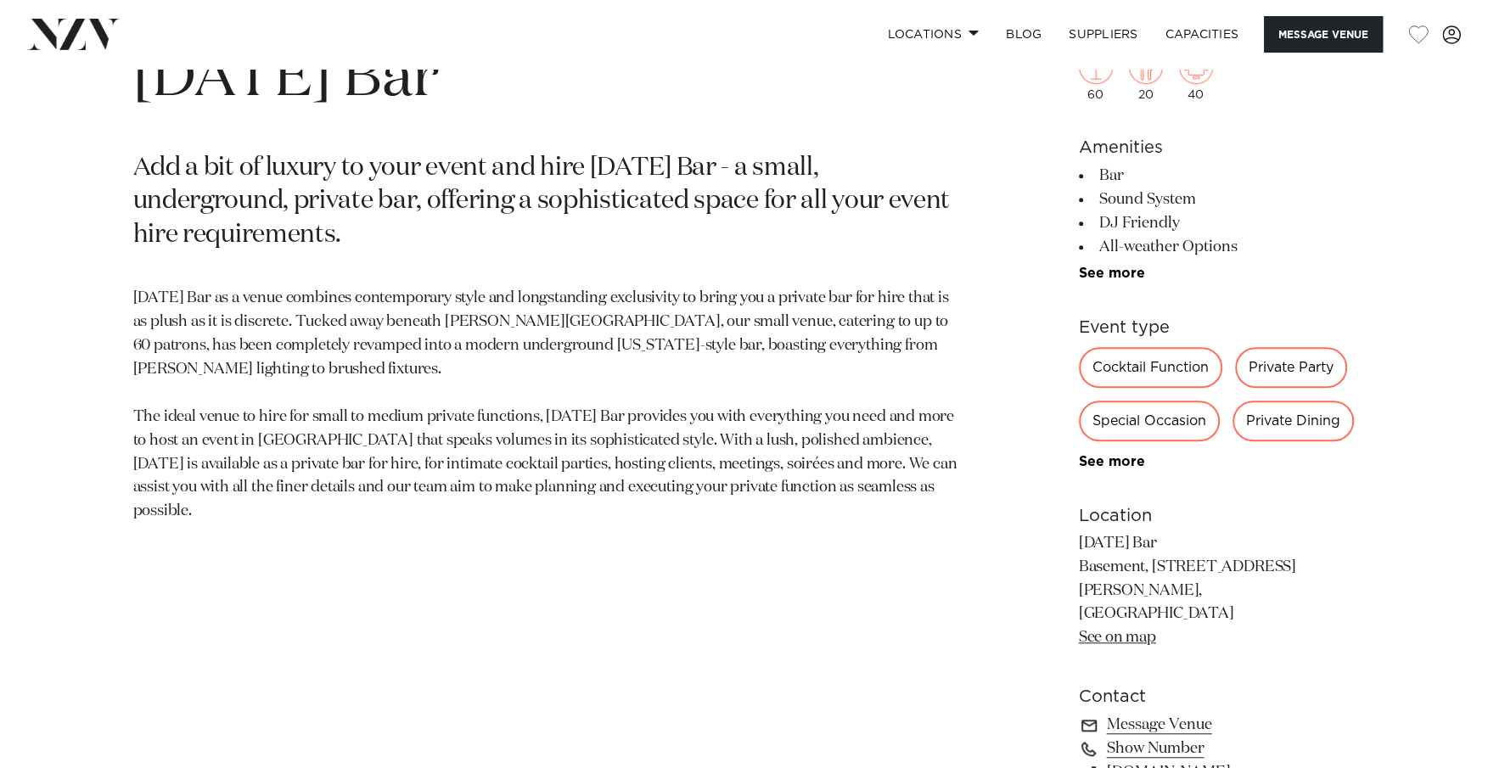
scroll to position [848, 0]
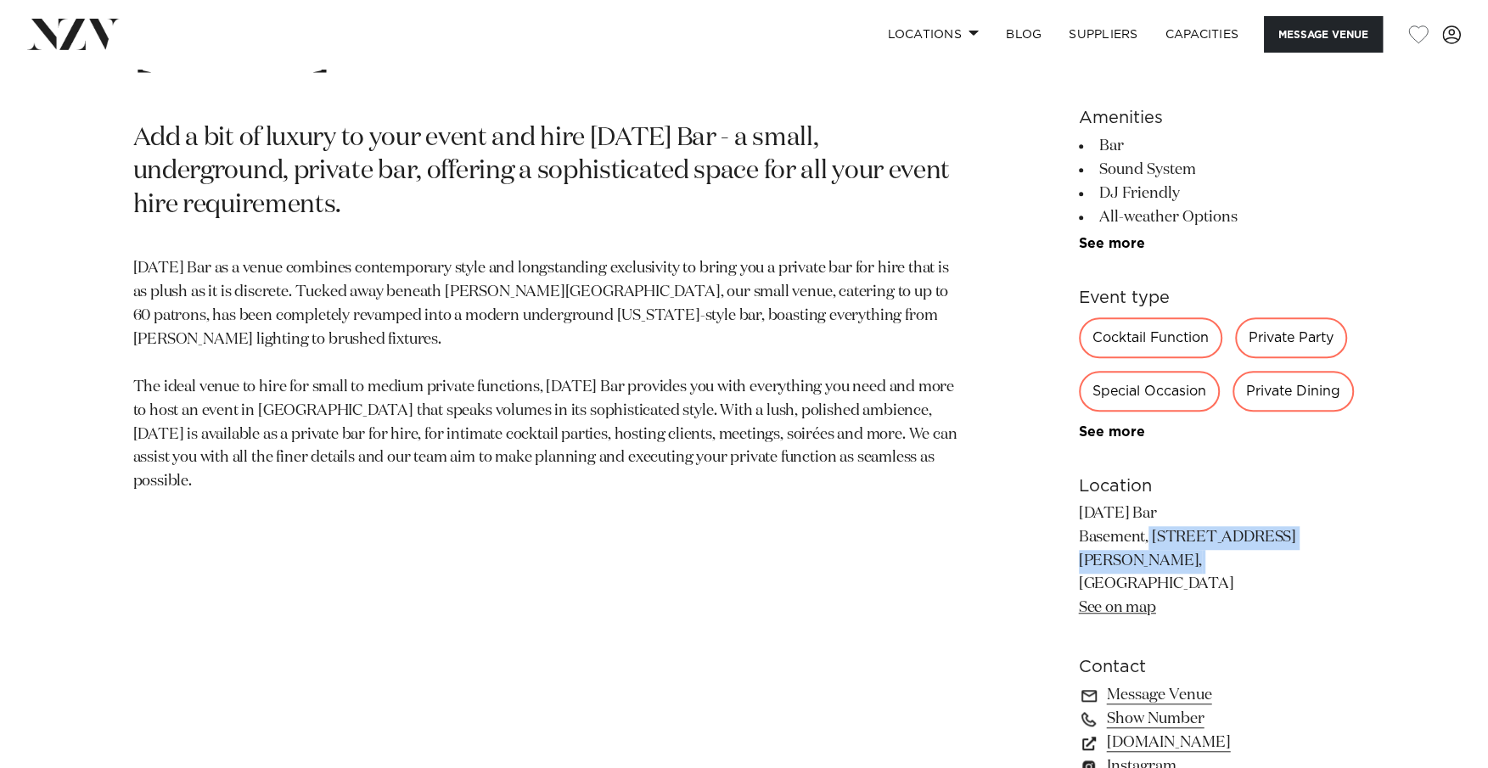
click at [1078, 528] on div "[GEOGRAPHIC_DATA] [DATE] Bar Add a bit of luxury to your event and hire [DATE] …" at bounding box center [744, 392] width 1445 height 812
copy p "Basement, [STREET_ADDRESS][PERSON_NAME],"
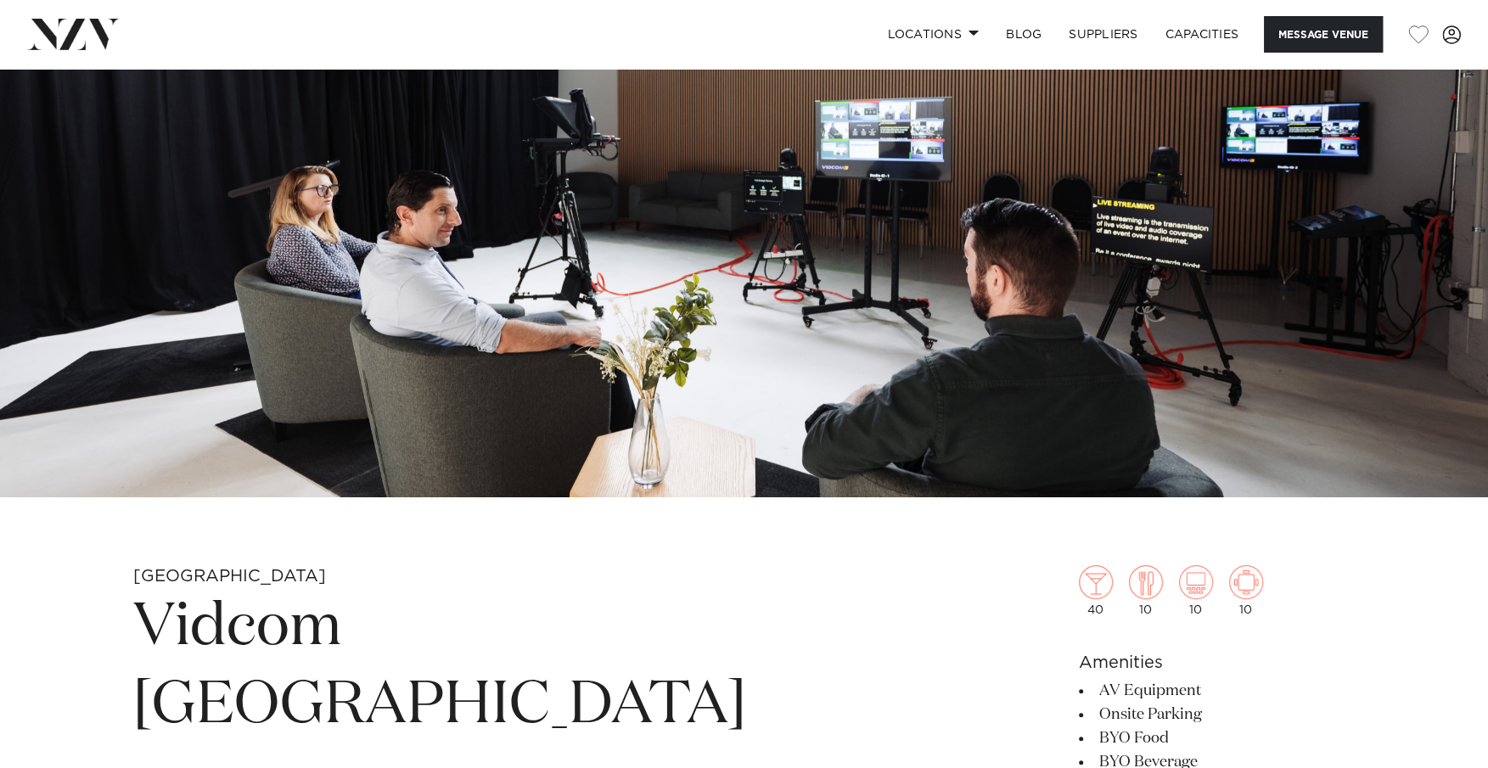
scroll to position [255, 0]
